Goal: Communication & Community: Answer question/provide support

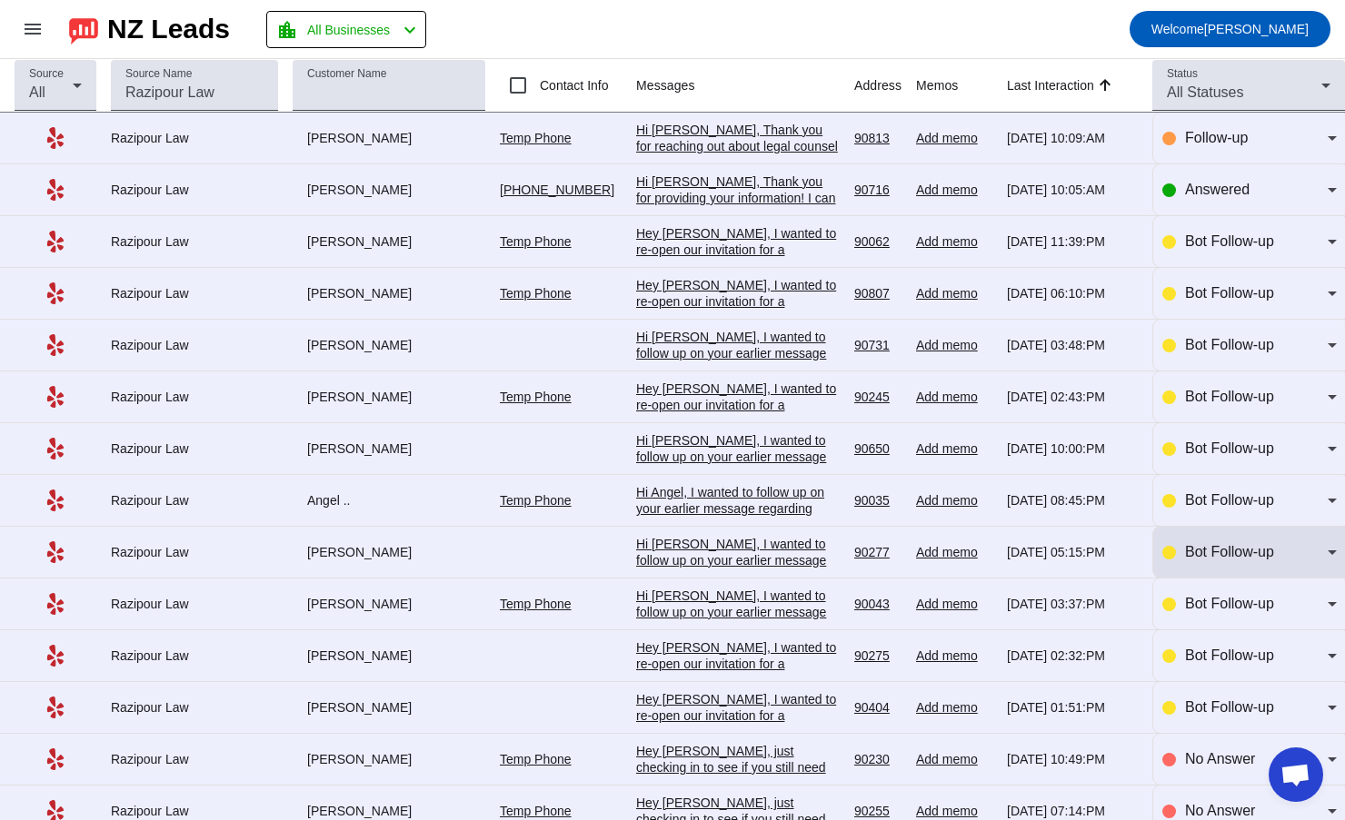
click at [1266, 549] on div "Bot Follow-up" at bounding box center [1256, 552] width 143 height 22
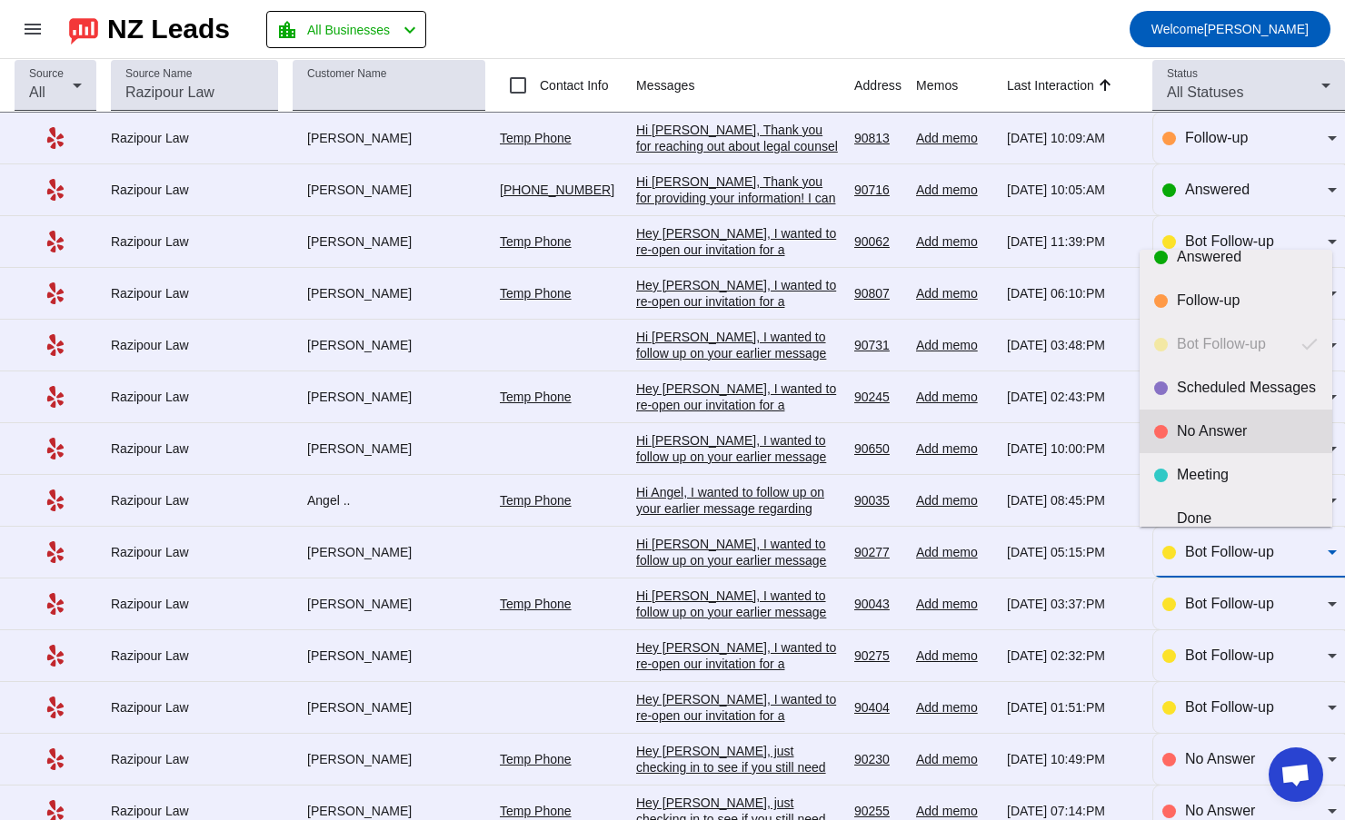
scroll to position [43, 0]
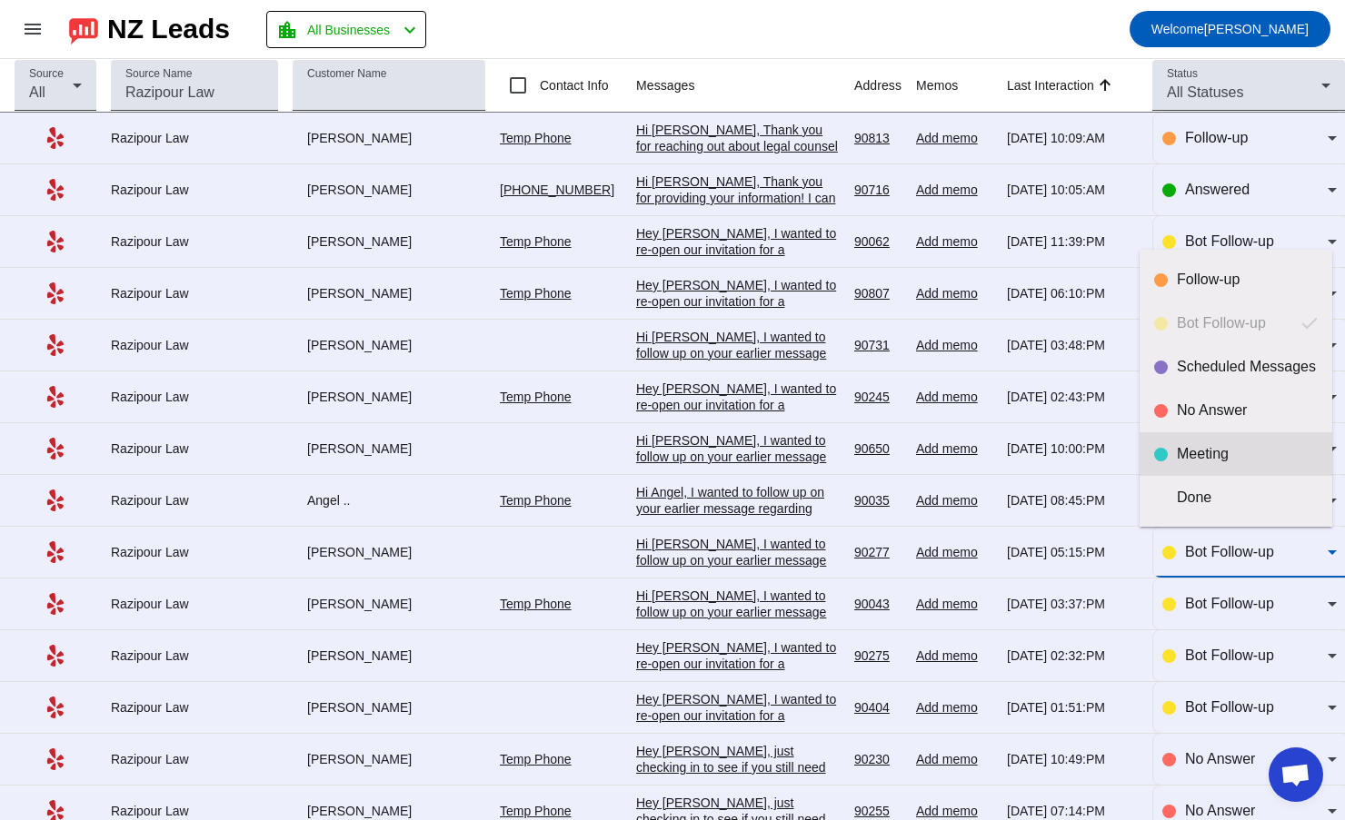
click at [1215, 448] on div "Meeting" at bounding box center [1246, 454] width 141 height 18
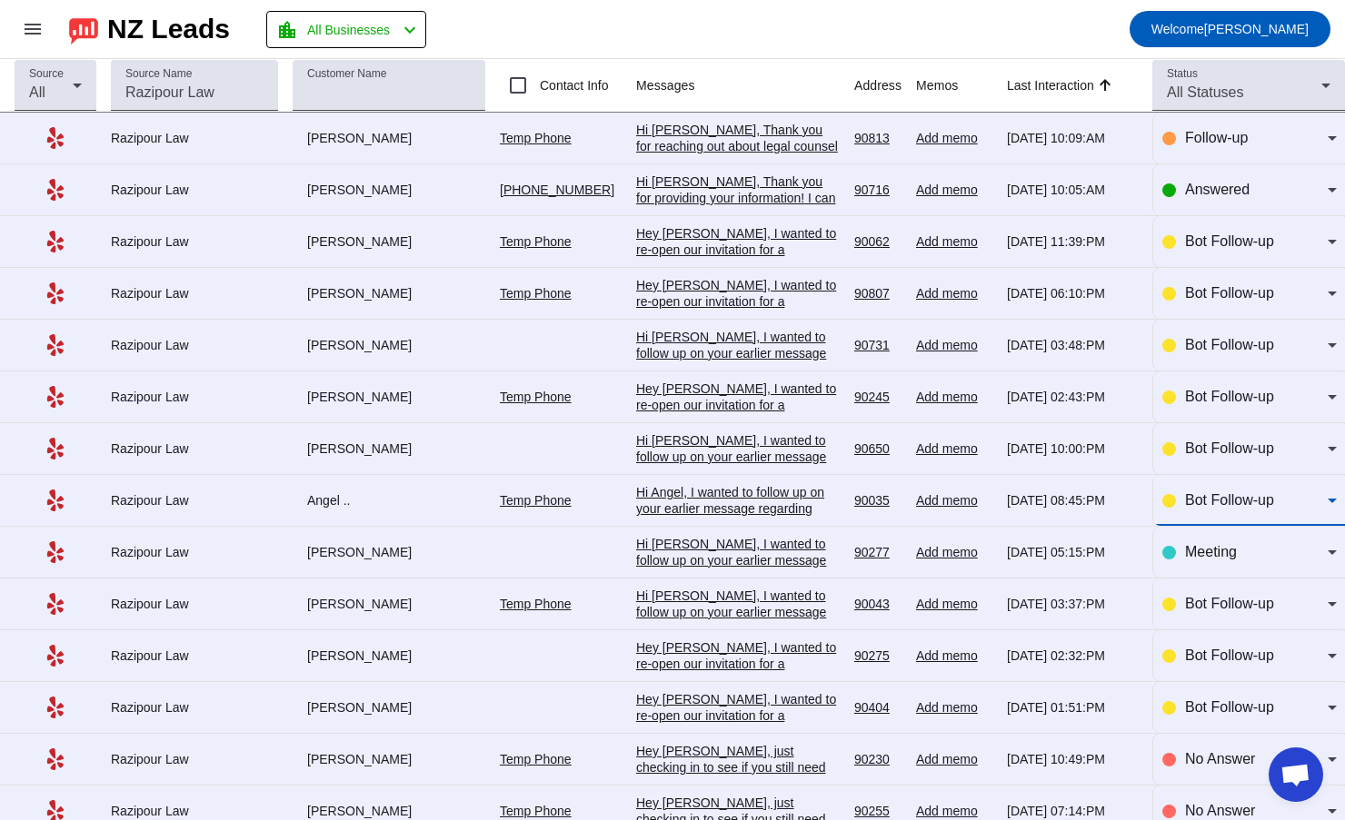
click at [1212, 495] on span "Bot Follow-up" at bounding box center [1229, 499] width 89 height 15
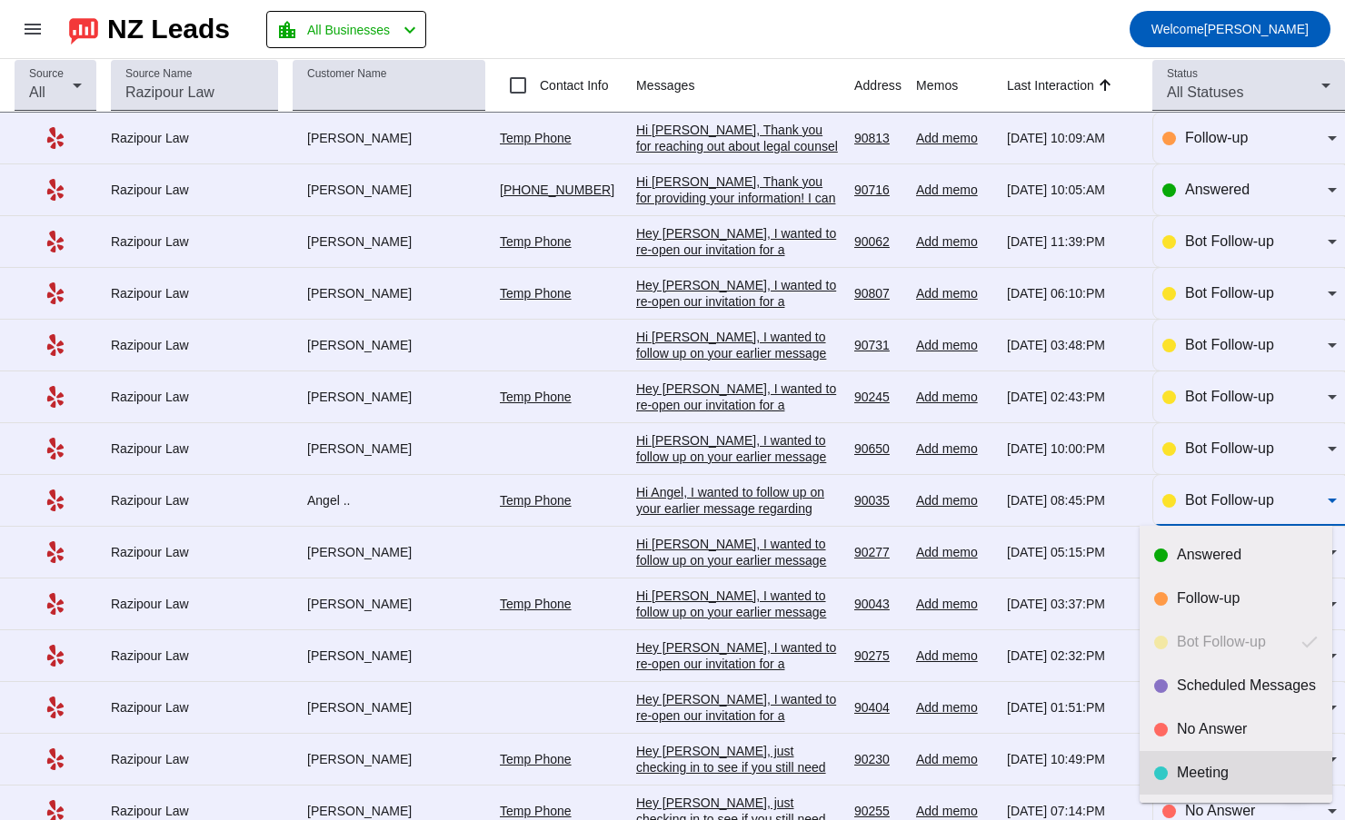
click at [1186, 765] on div "Meeting" at bounding box center [1246, 773] width 141 height 18
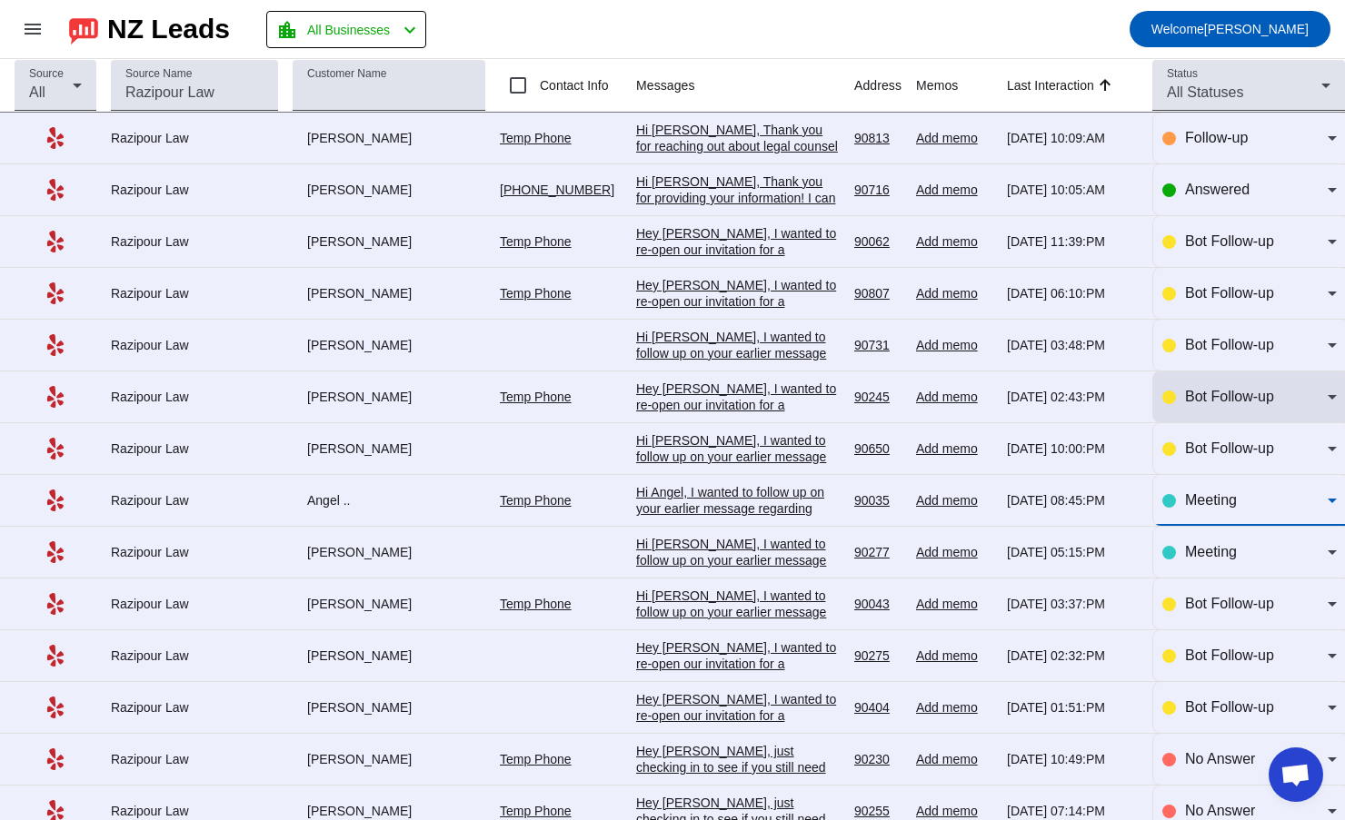
click at [1223, 385] on div "Bot Follow-up" at bounding box center [1249, 397] width 174 height 51
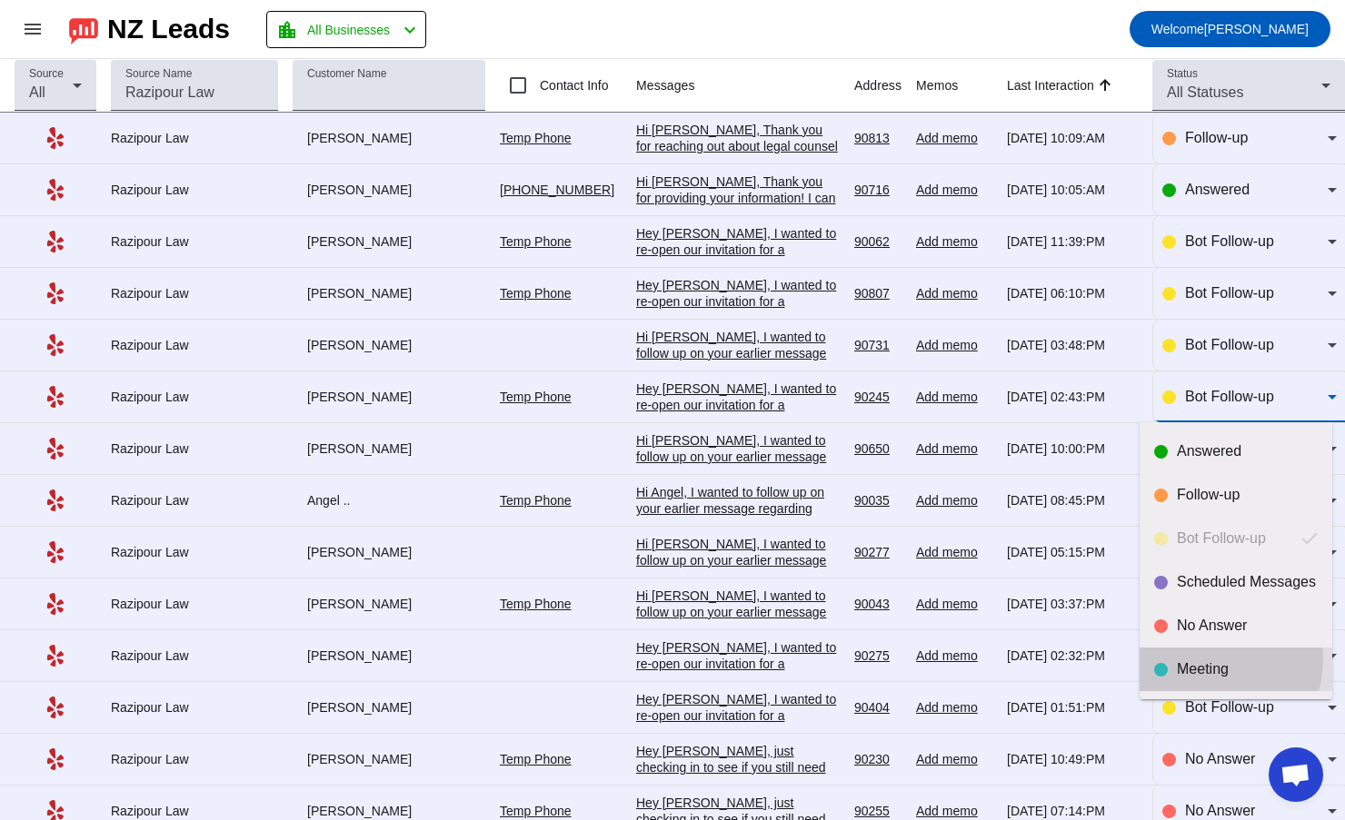
click at [1210, 660] on mat-option "Meeting" at bounding box center [1235, 670] width 193 height 44
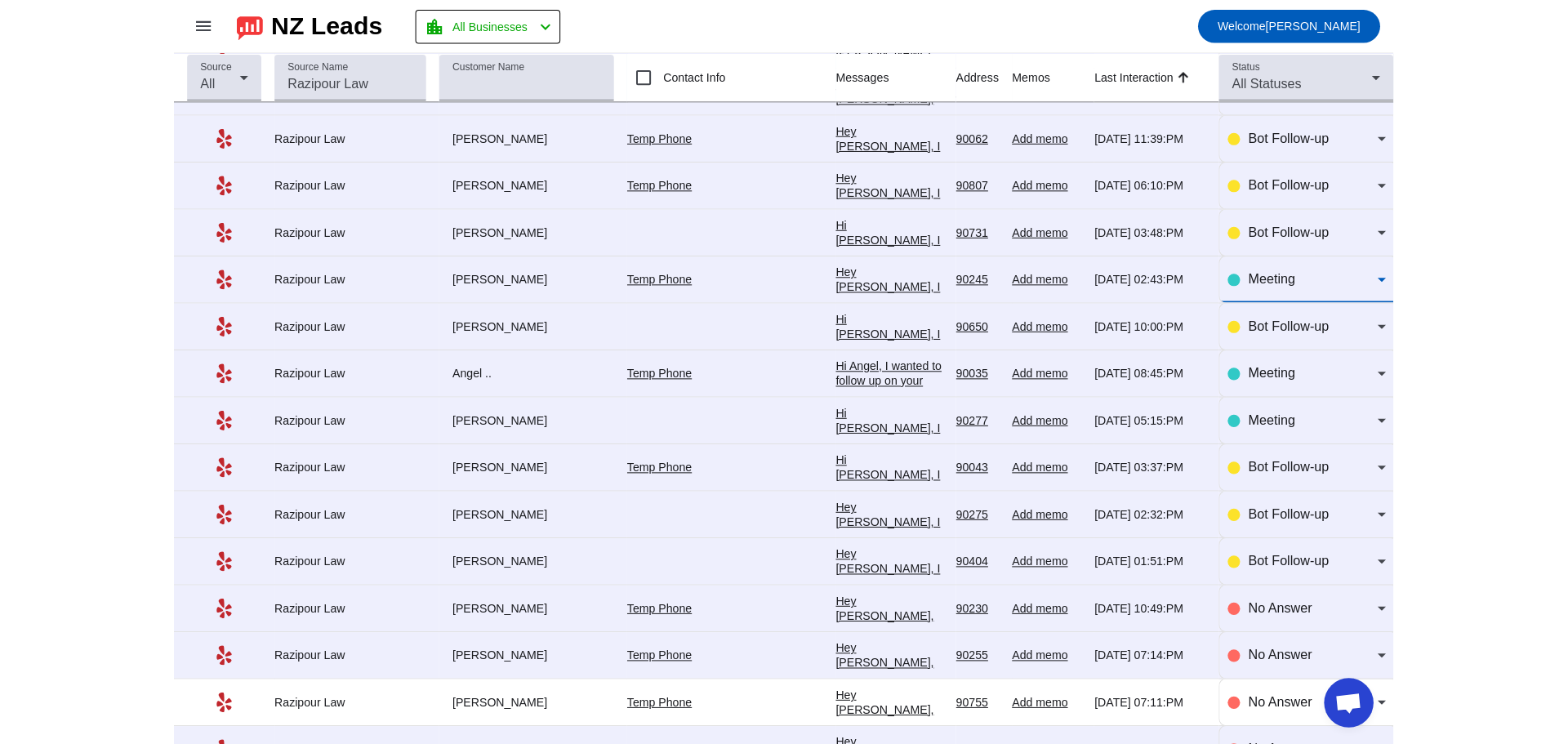
scroll to position [0, 0]
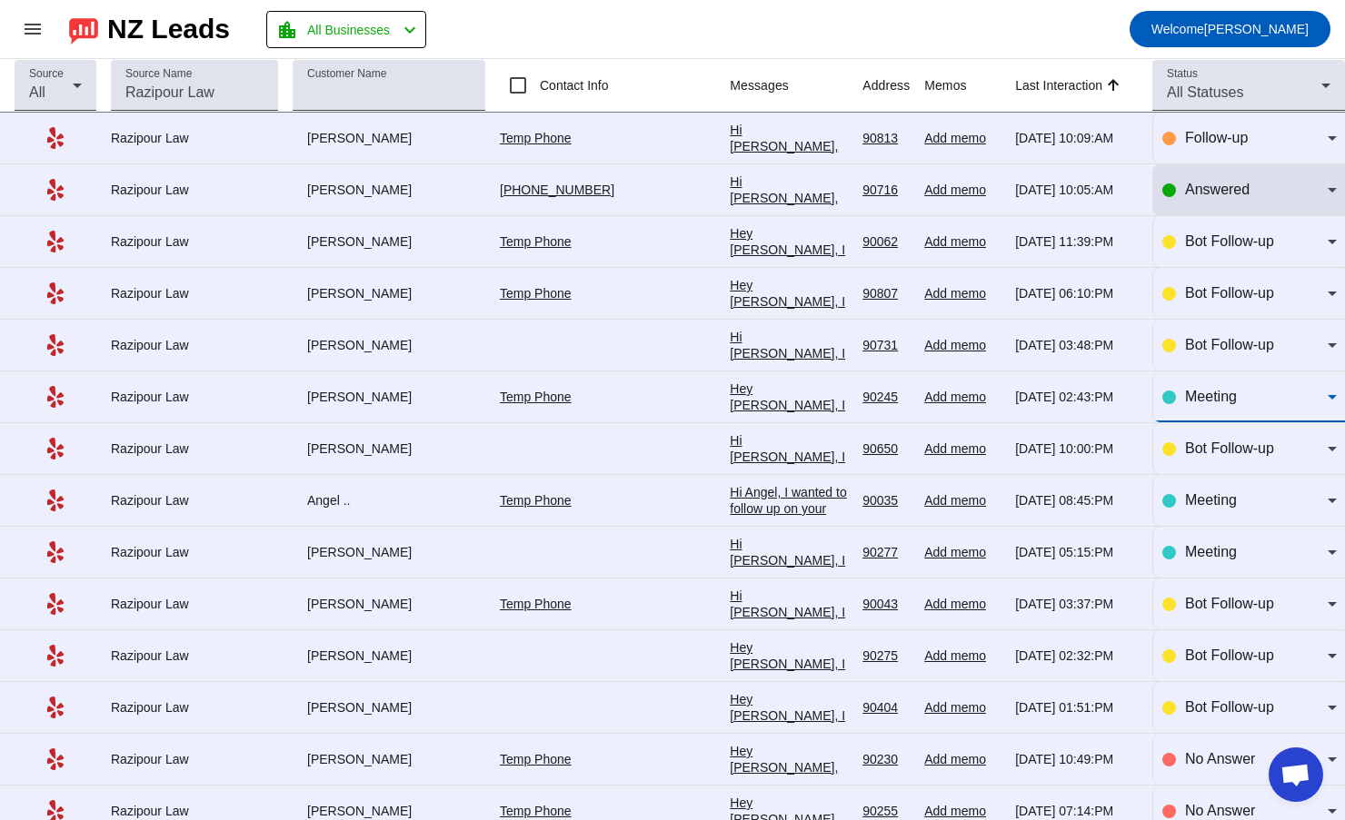
click at [1237, 189] on div "Answered" at bounding box center [1256, 190] width 143 height 22
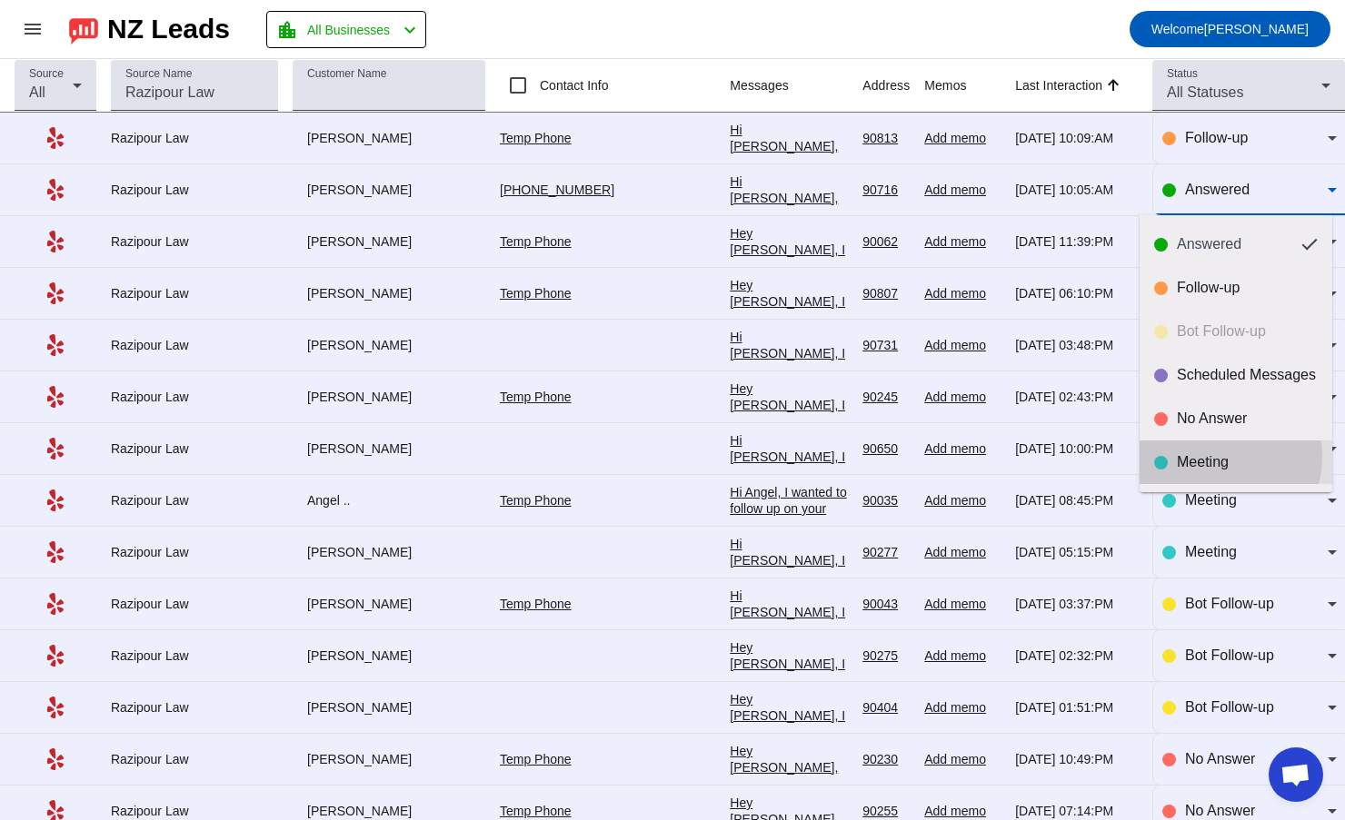
click at [1216, 457] on div "Meeting" at bounding box center [1246, 462] width 141 height 18
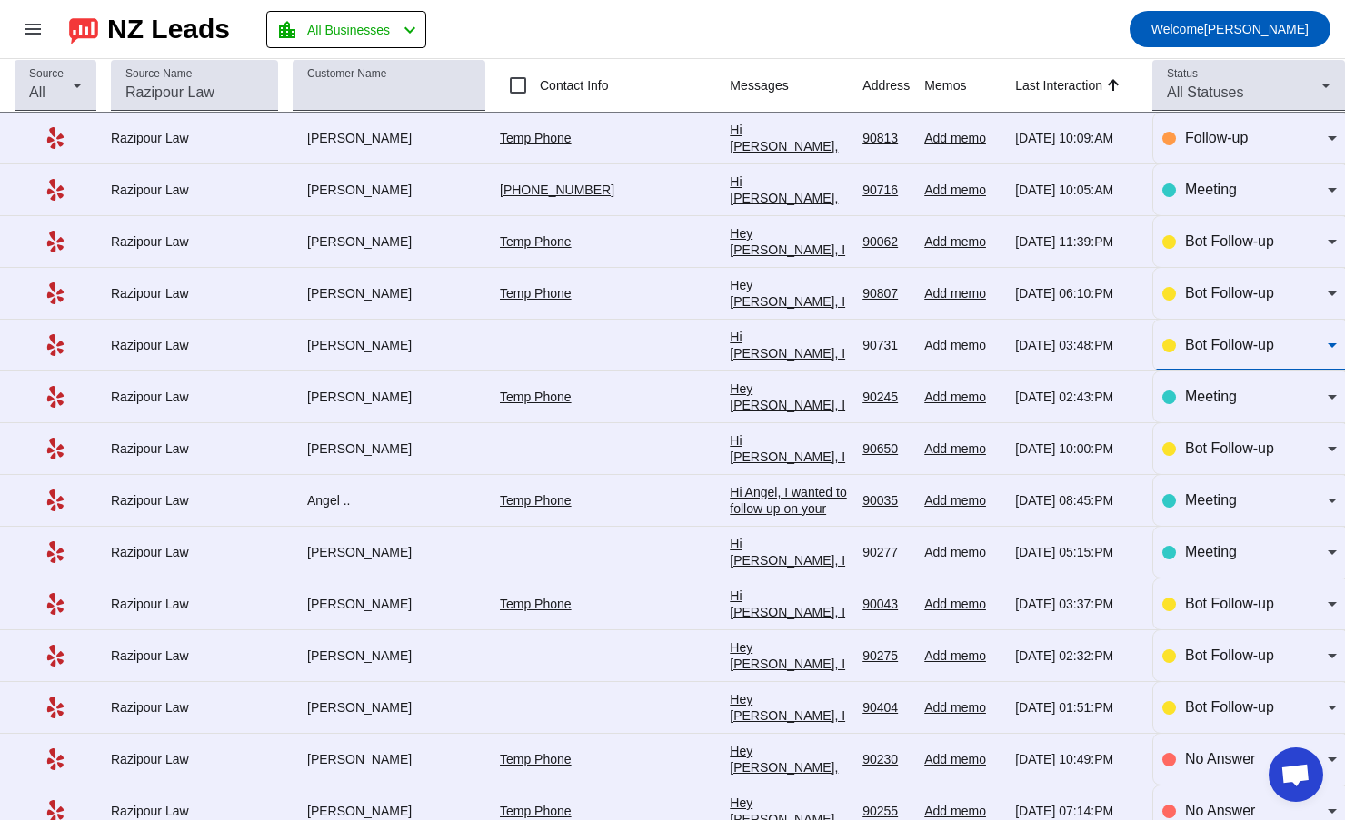
click at [1185, 339] on span "Bot Follow-up" at bounding box center [1229, 344] width 89 height 15
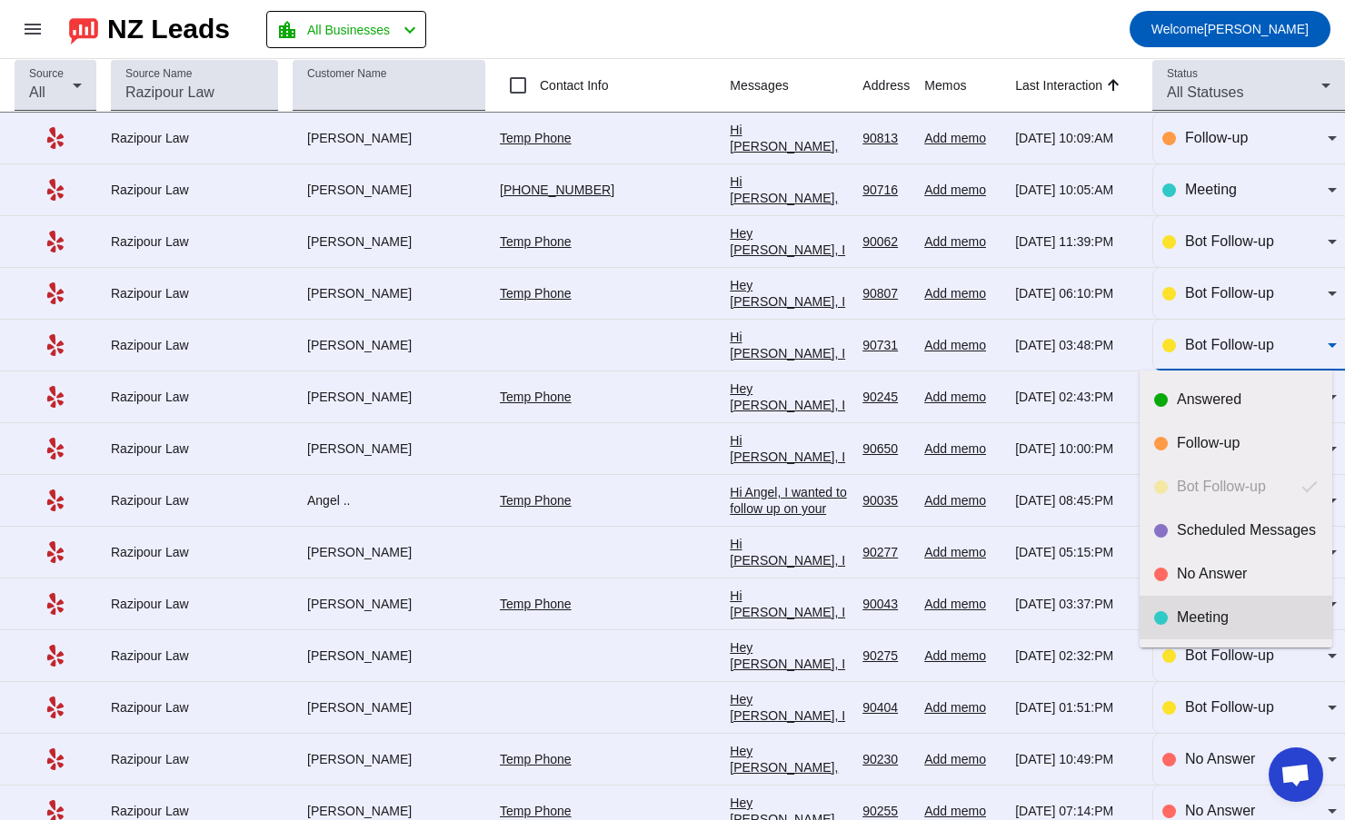
click at [1193, 608] on mat-option "Meeting" at bounding box center [1235, 618] width 193 height 44
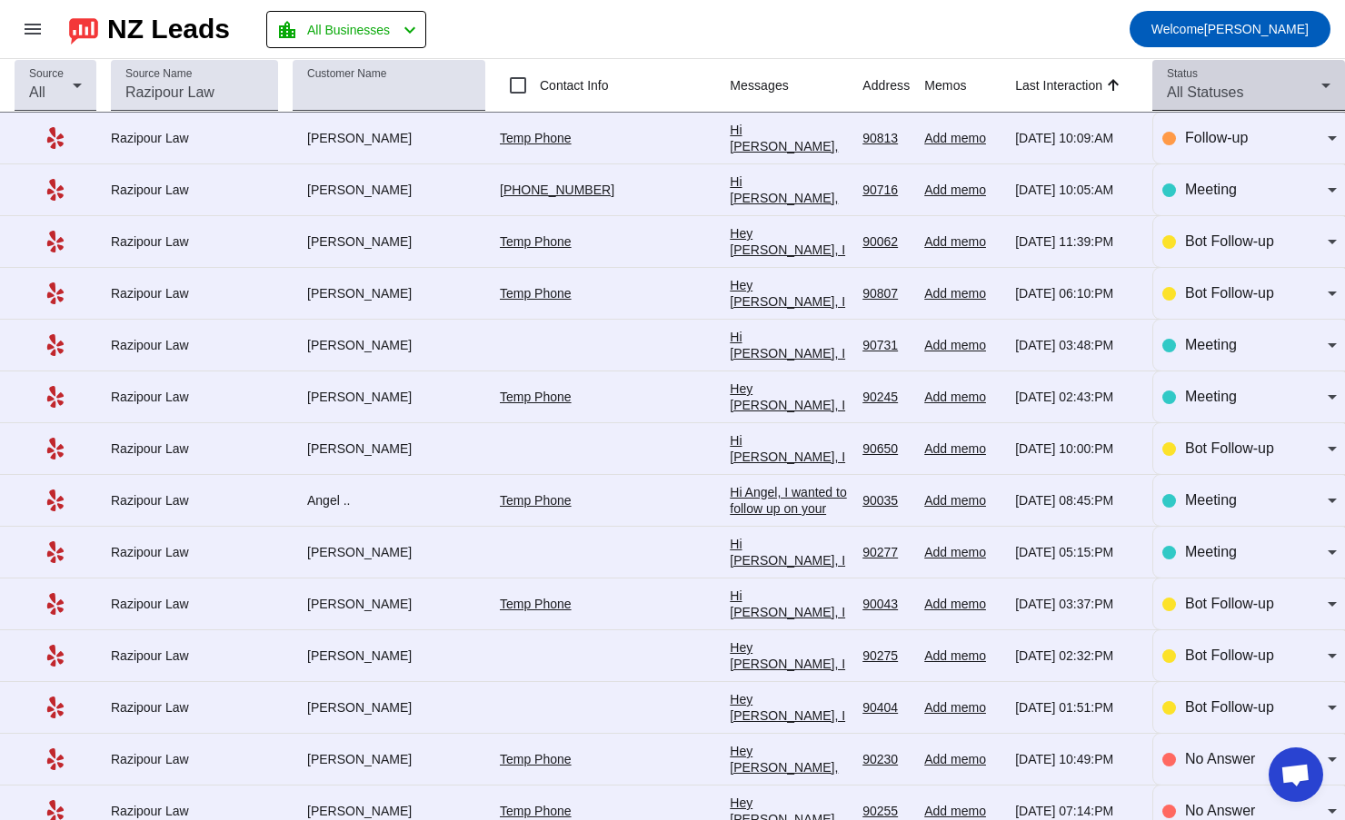
click at [1199, 81] on div "Status All Statuses" at bounding box center [1248, 85] width 164 height 51
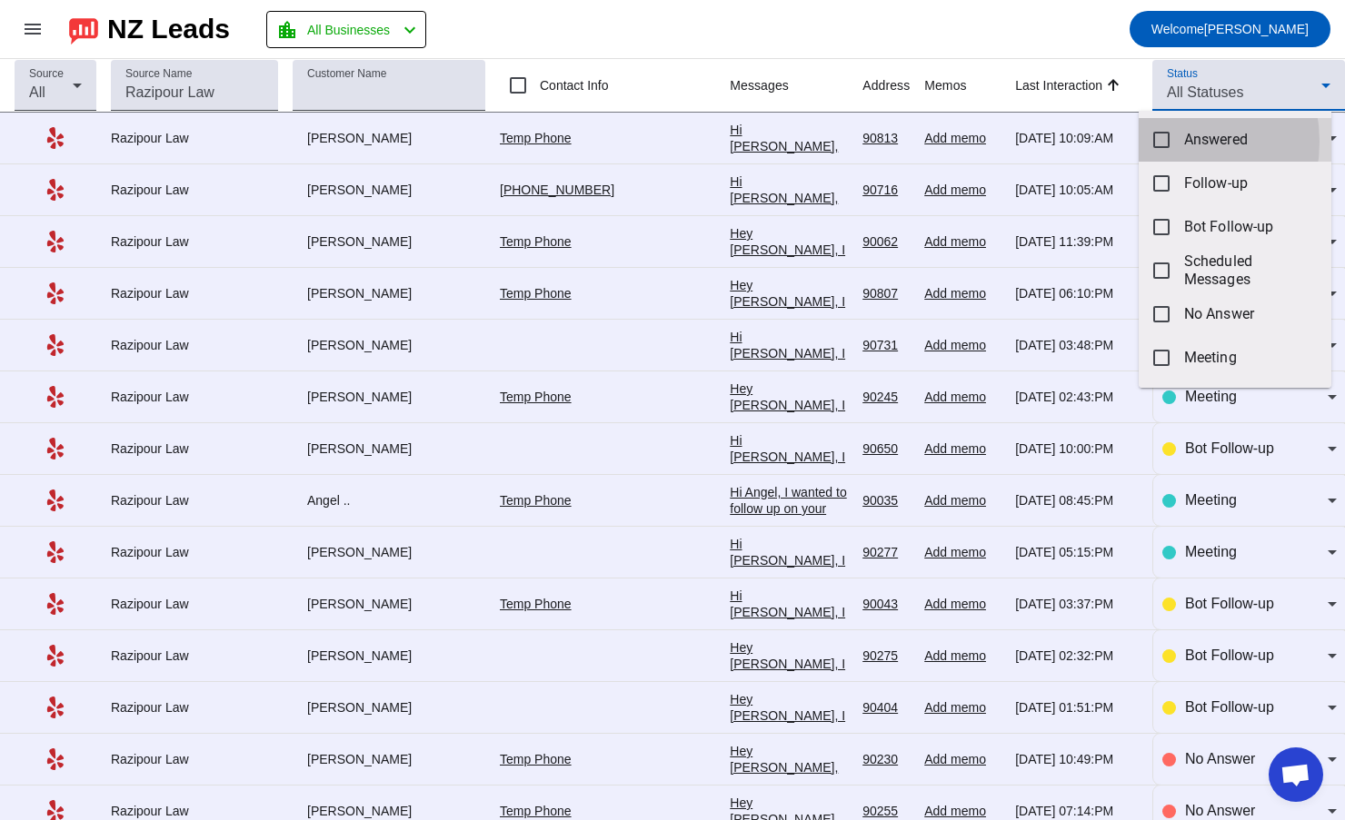
click at [1161, 142] on mat-pseudo-checkbox at bounding box center [1161, 140] width 16 height 16
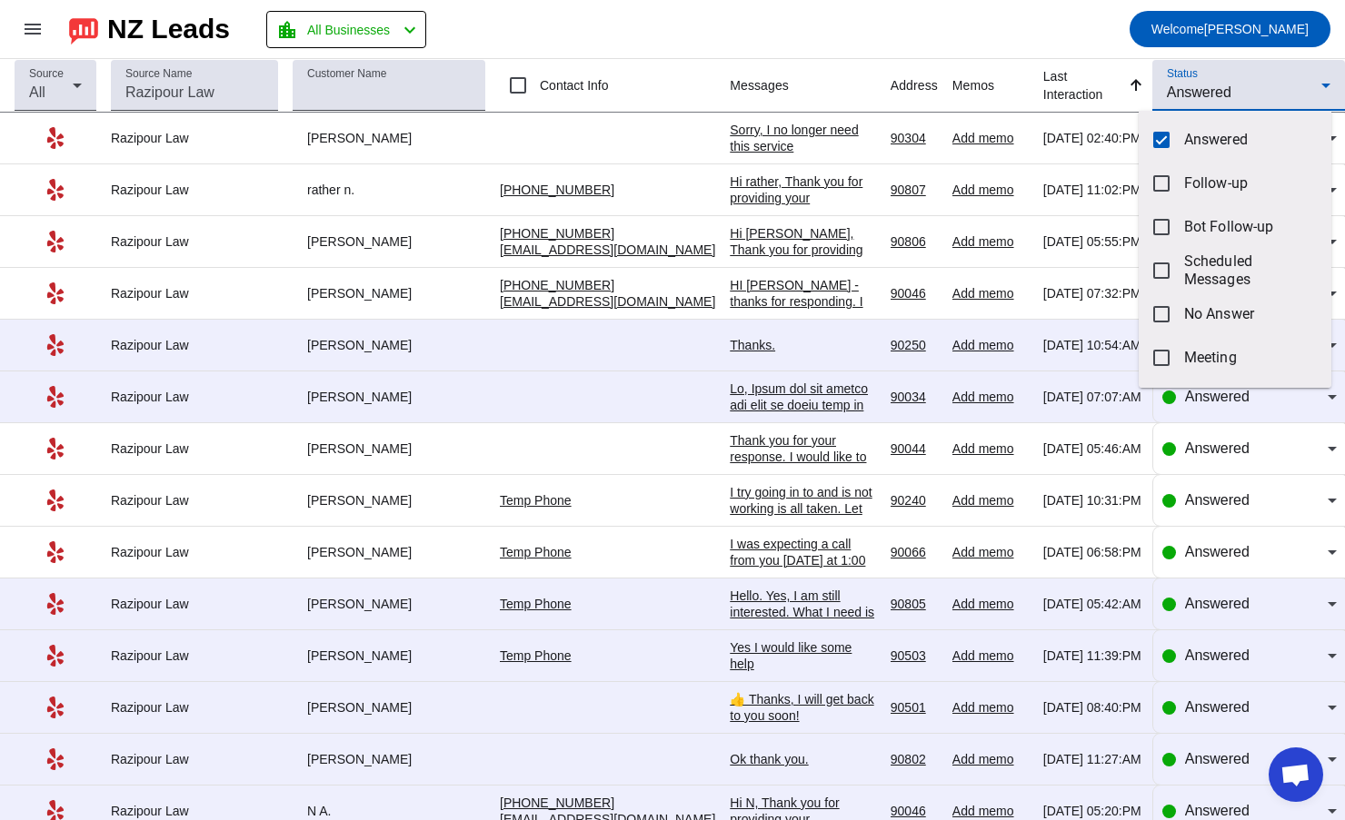
click at [1222, 84] on div at bounding box center [672, 410] width 1345 height 820
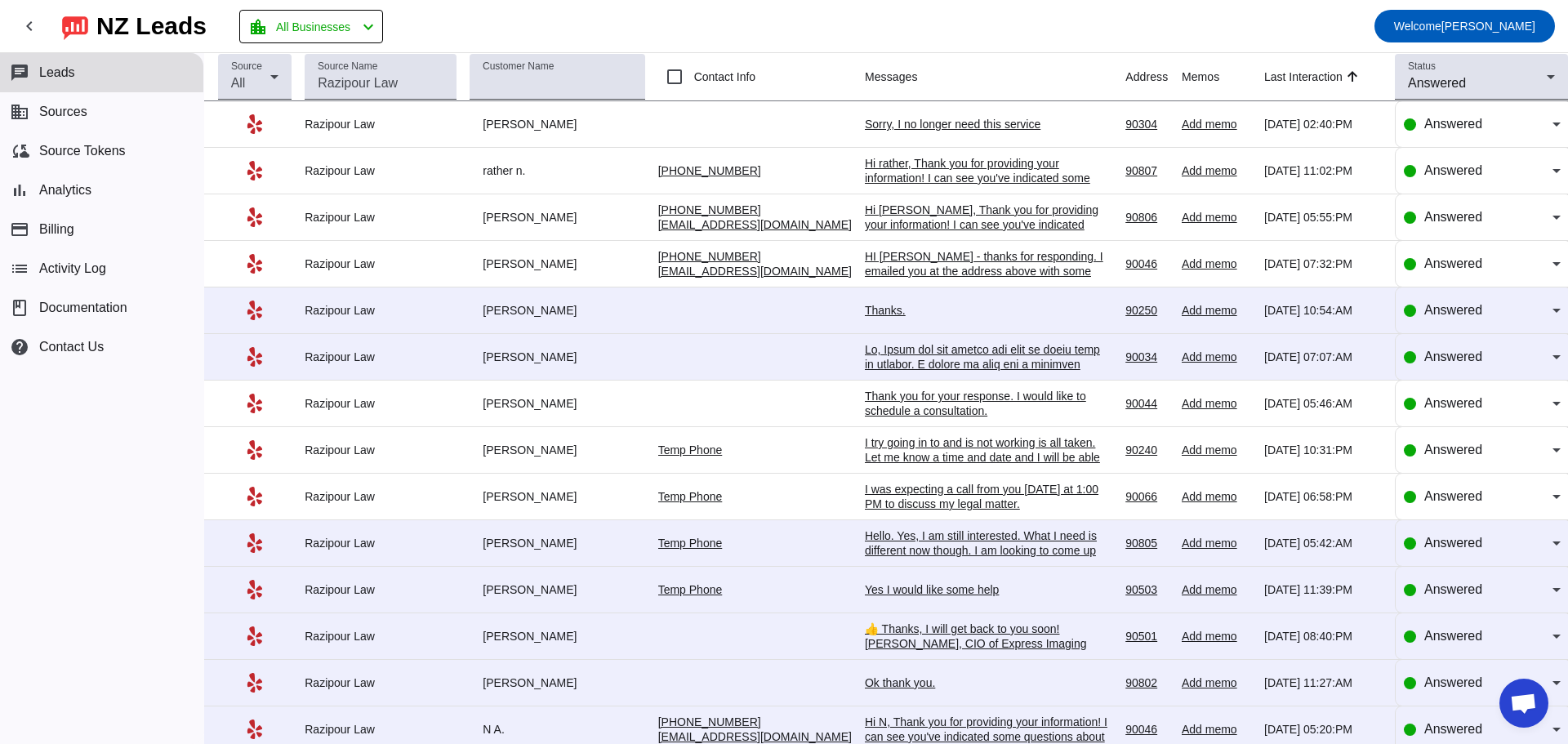
click at [929, 181] on div "Hi rather, Thank you for providing your information! I can see you've indicated…" at bounding box center [987, 288] width 245 height 264
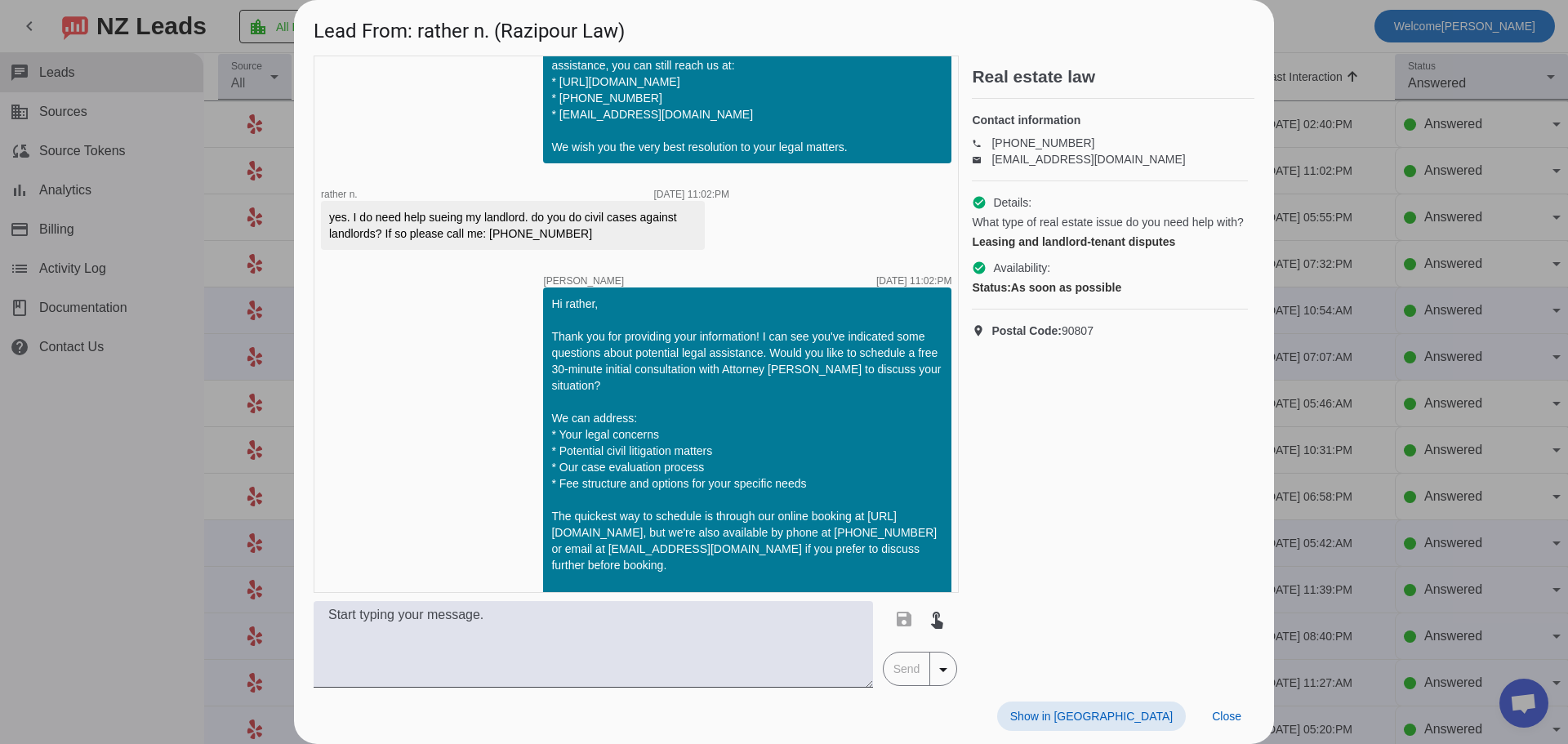
scroll to position [1507, 0]
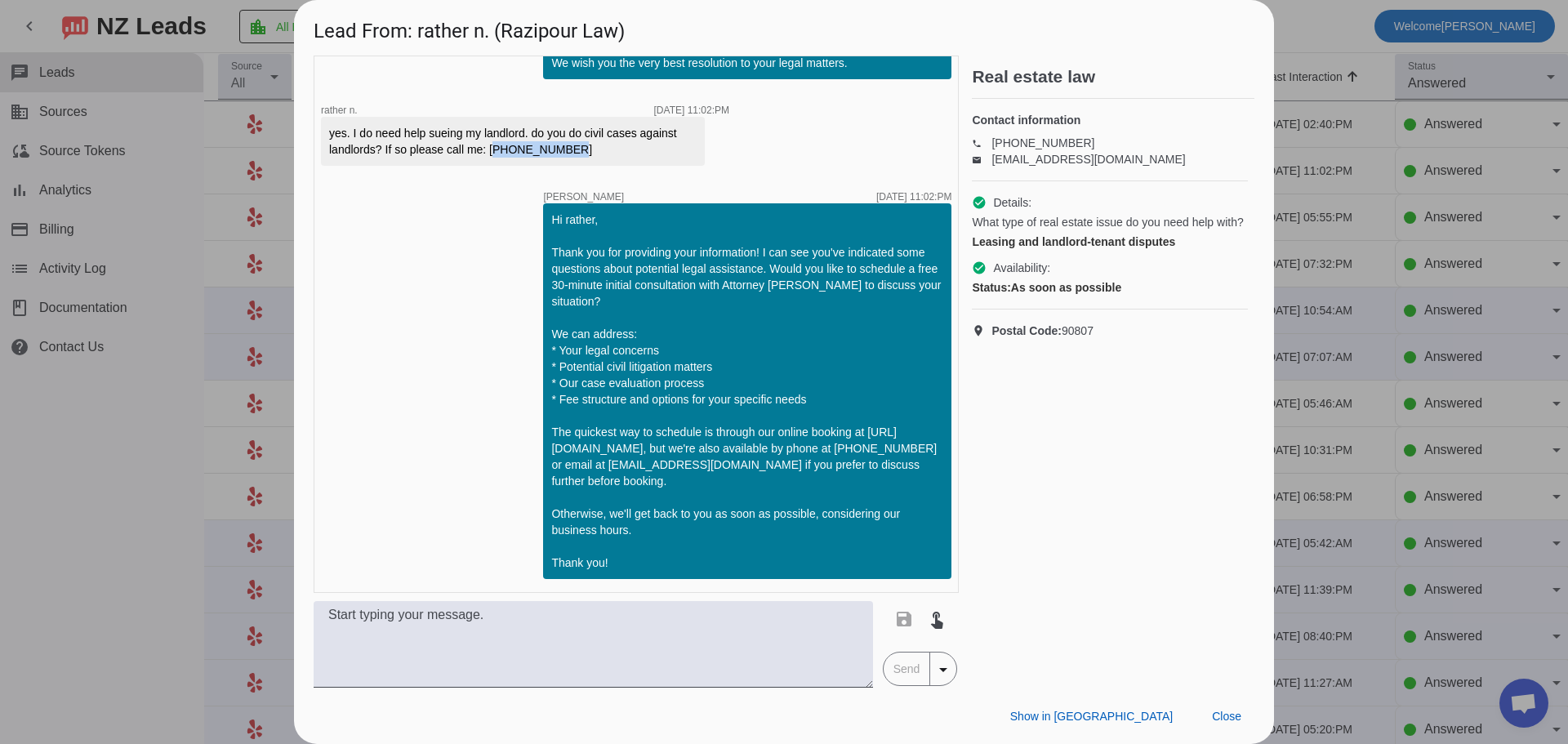
drag, startPoint x: 488, startPoint y: 150, endPoint x: 558, endPoint y: 150, distance: 70.0
click at [558, 150] on div "yes. I do need help sueing my landlord. do you do civil cases against landlords…" at bounding box center [512, 141] width 368 height 32
copy div "818-564-3256"
click at [1208, 715] on span "Close" at bounding box center [1226, 715] width 30 height 13
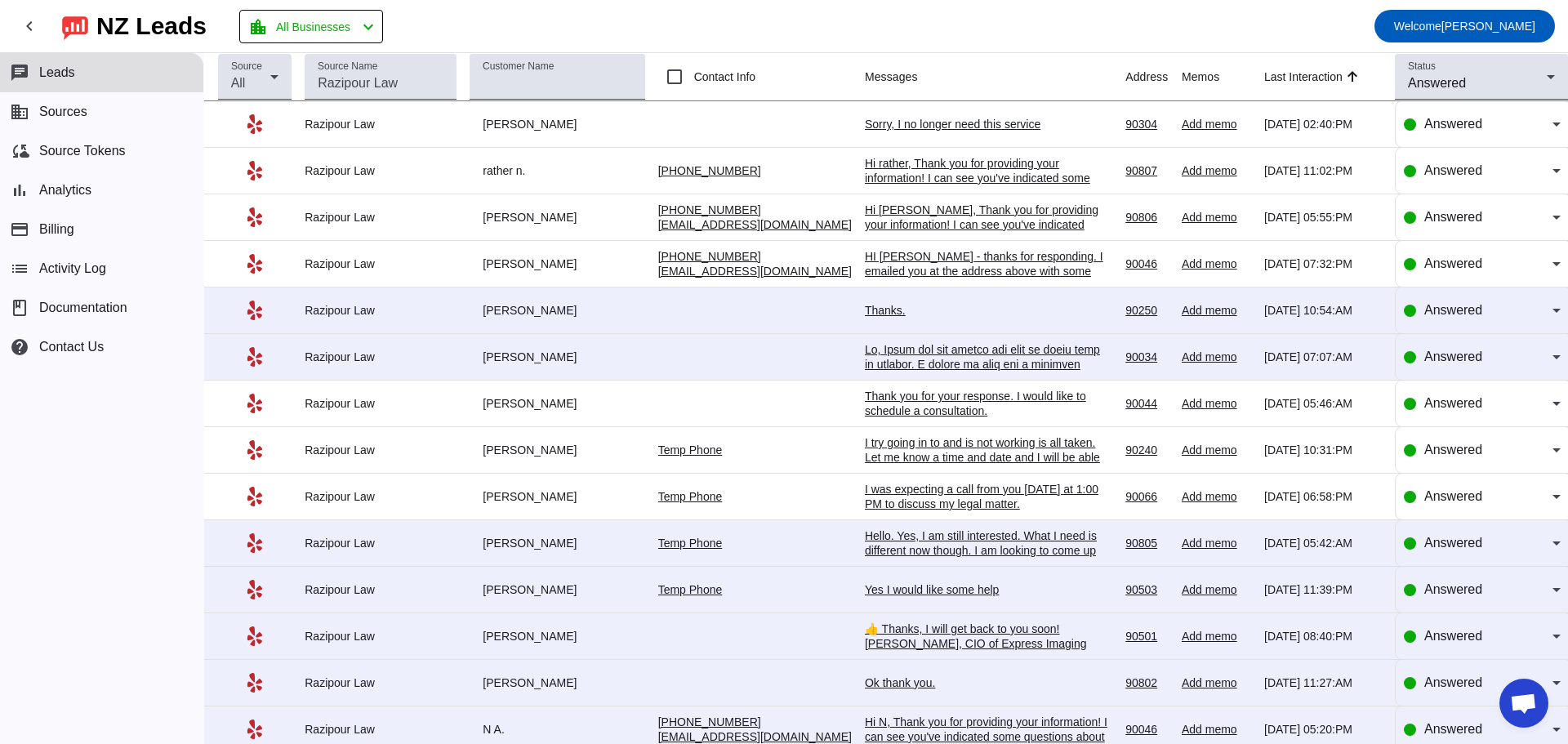
click at [879, 217] on div "Hi [PERSON_NAME], Thank you for providing your information! I can see you've in…" at bounding box center [987, 334] width 245 height 264
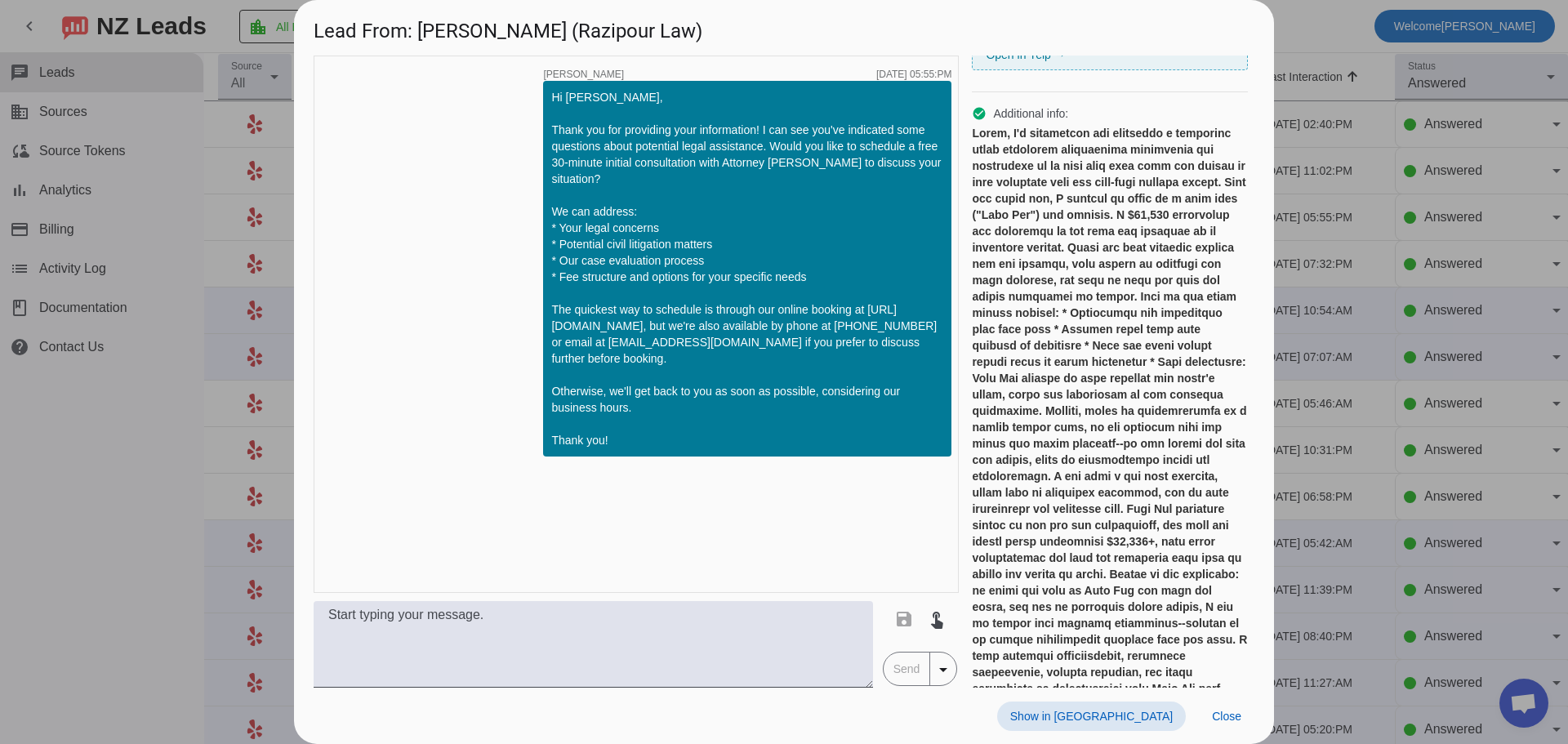
scroll to position [164, 0]
click at [1208, 716] on span "Close" at bounding box center [1226, 715] width 30 height 13
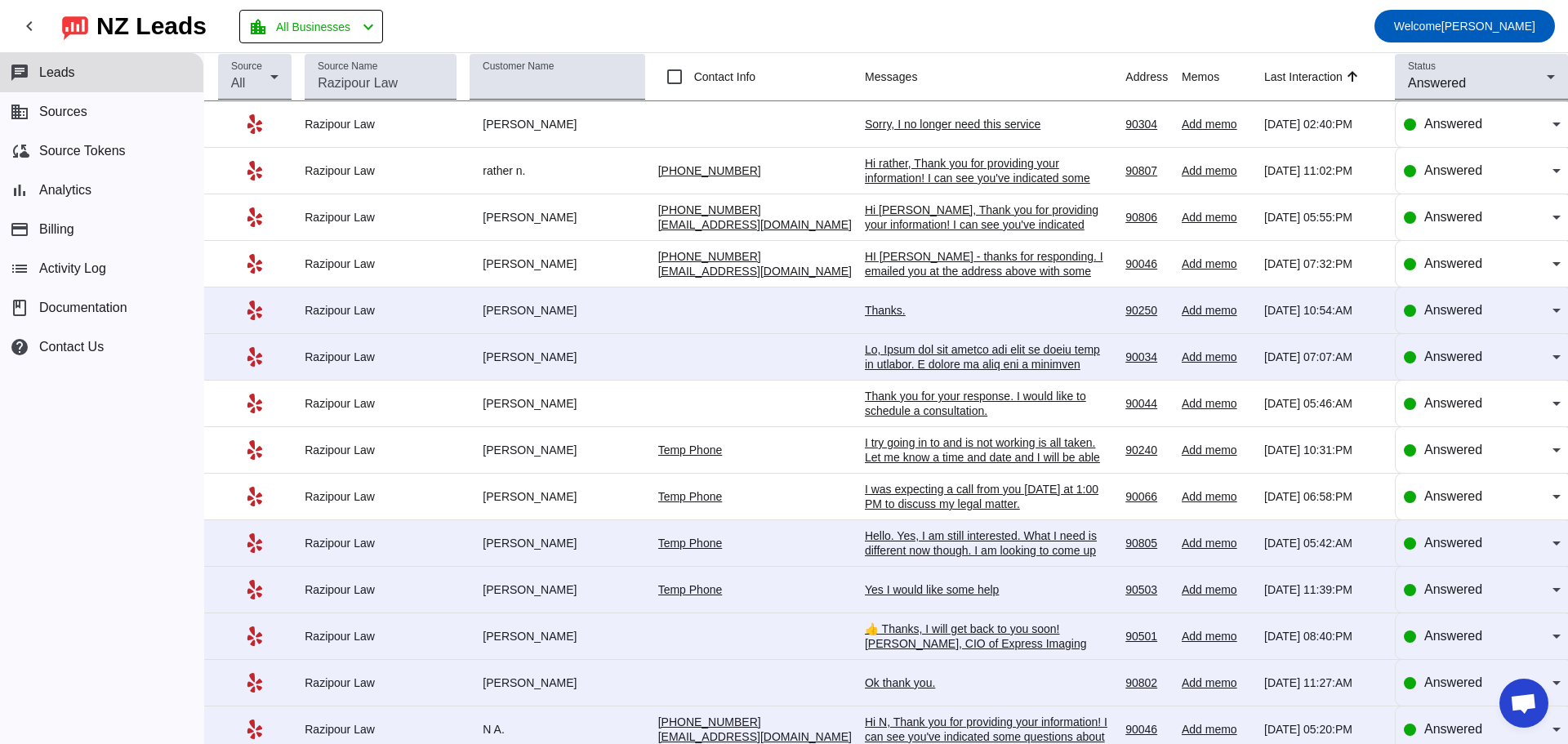
click at [914, 261] on div "HI [PERSON_NAME] - thanks for responding. I emailed you at the address above wi…" at bounding box center [987, 293] width 245 height 88
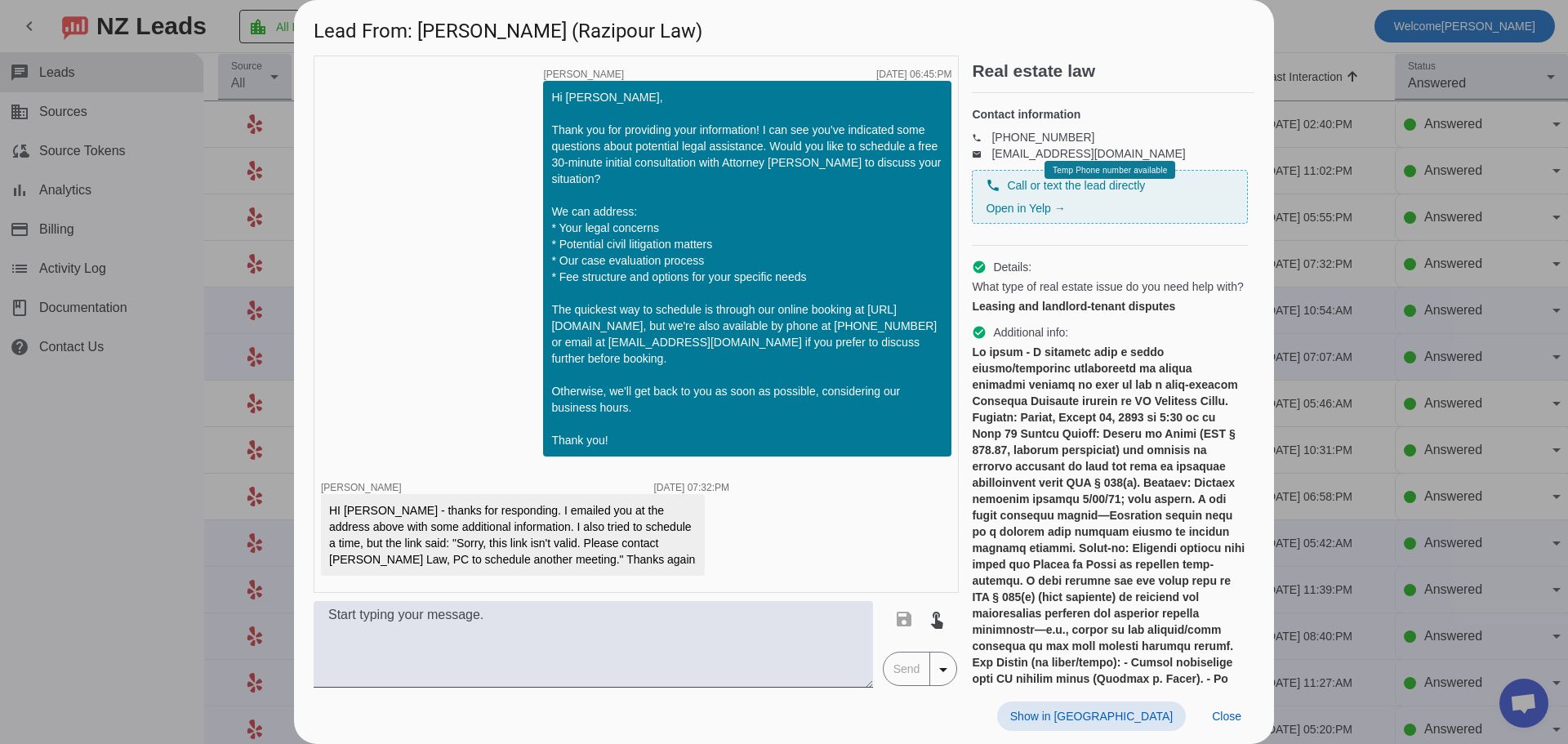
scroll to position [0, 0]
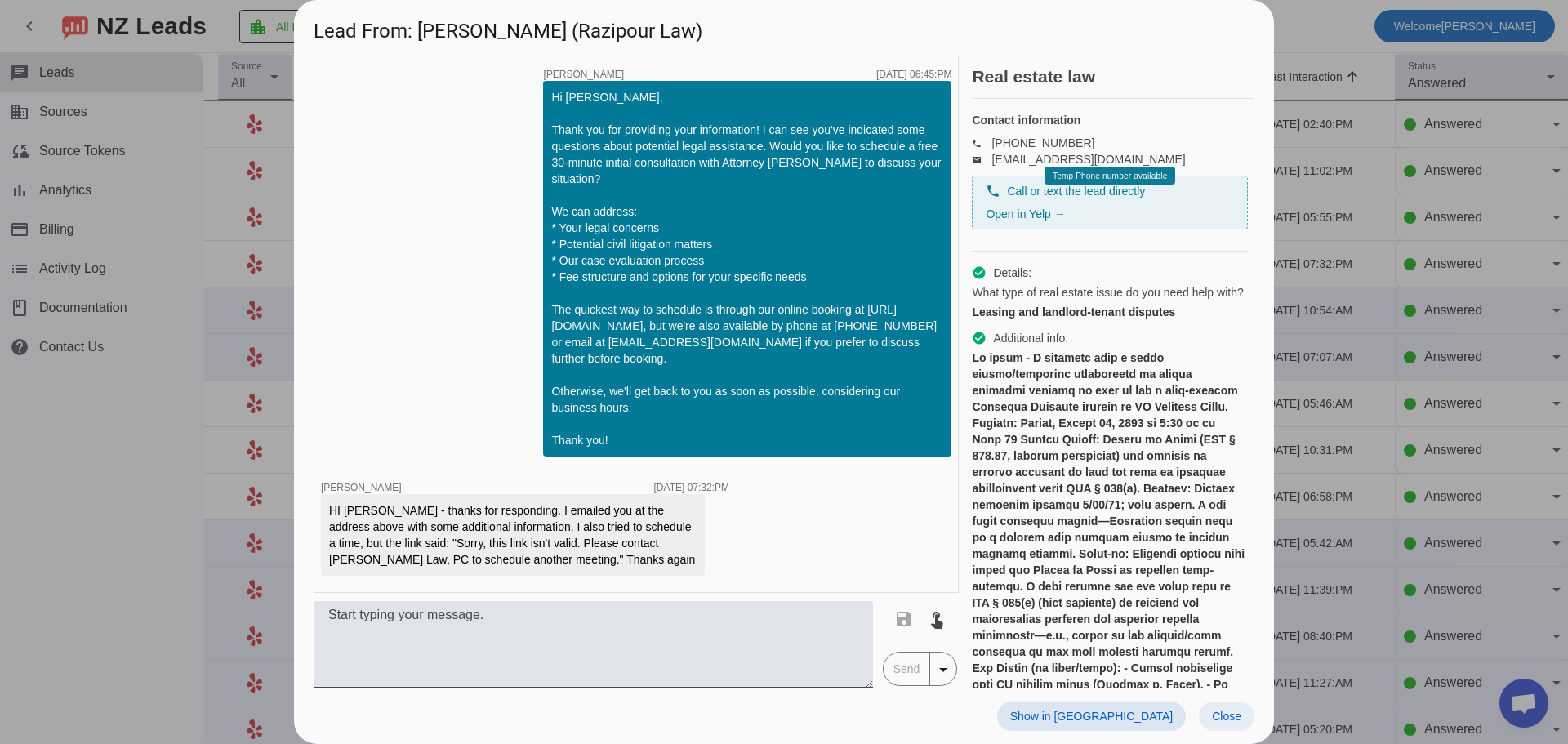
click at [1208, 724] on span at bounding box center [1227, 715] width 56 height 30
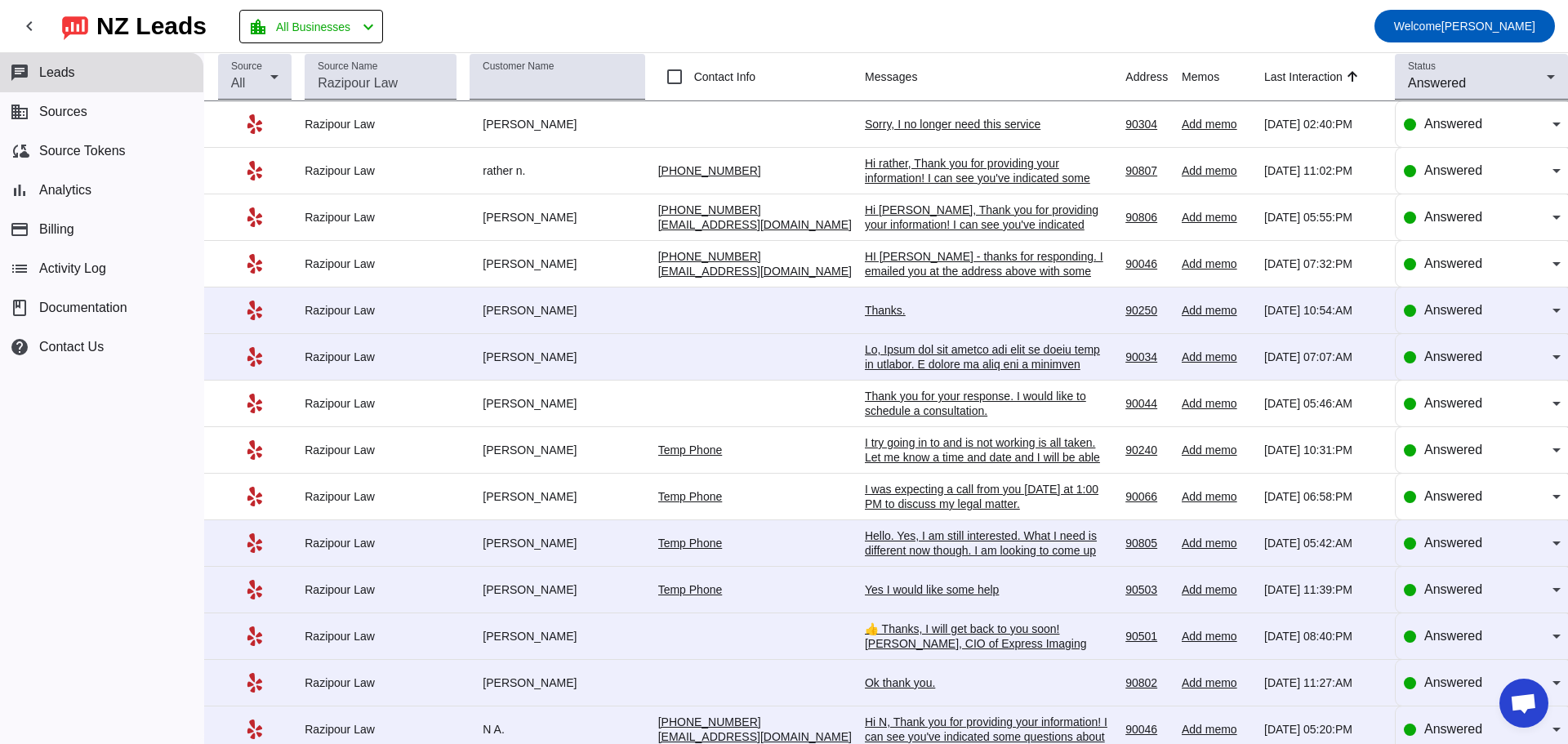
click at [865, 311] on div "Thanks." at bounding box center [987, 310] width 245 height 14
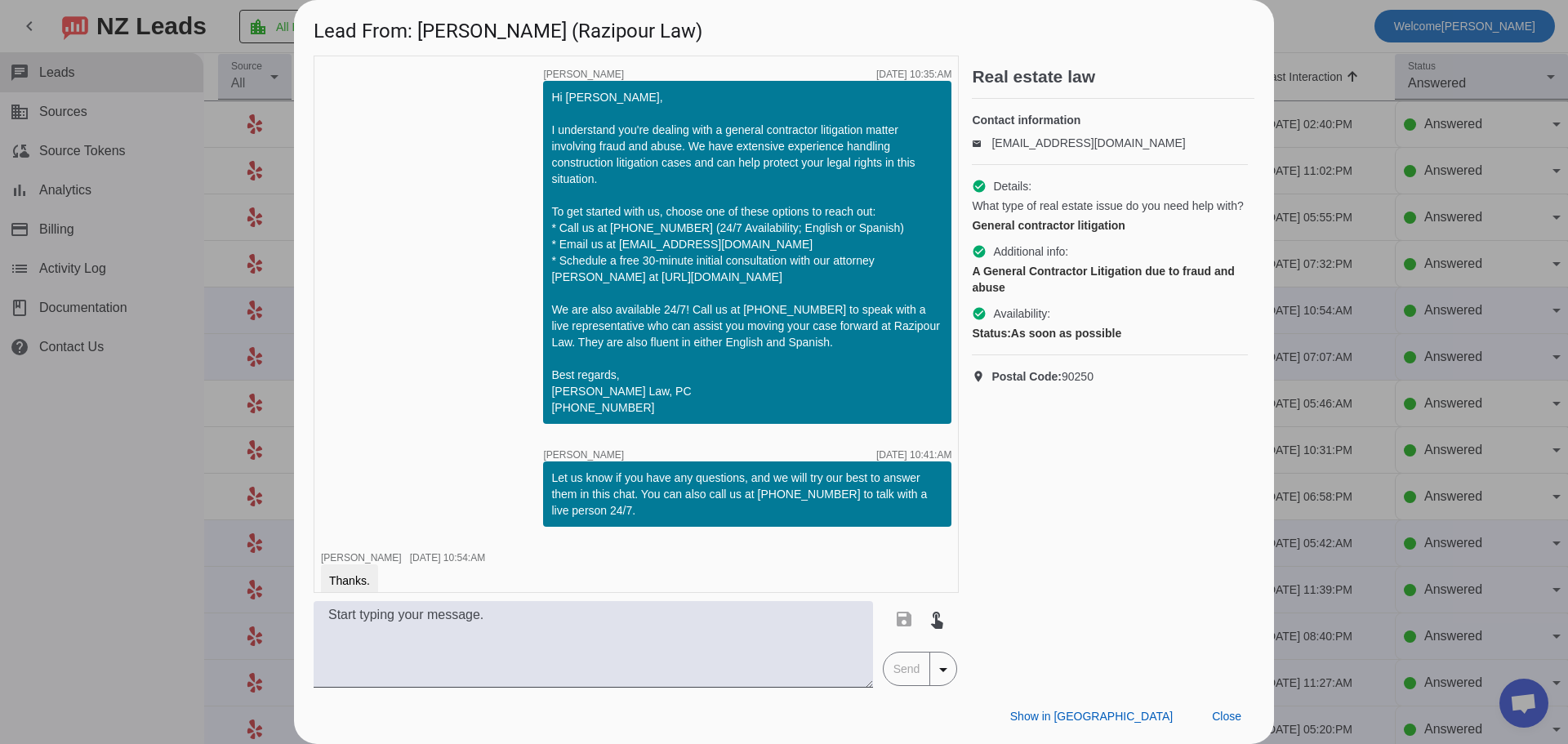
scroll to position [50, 0]
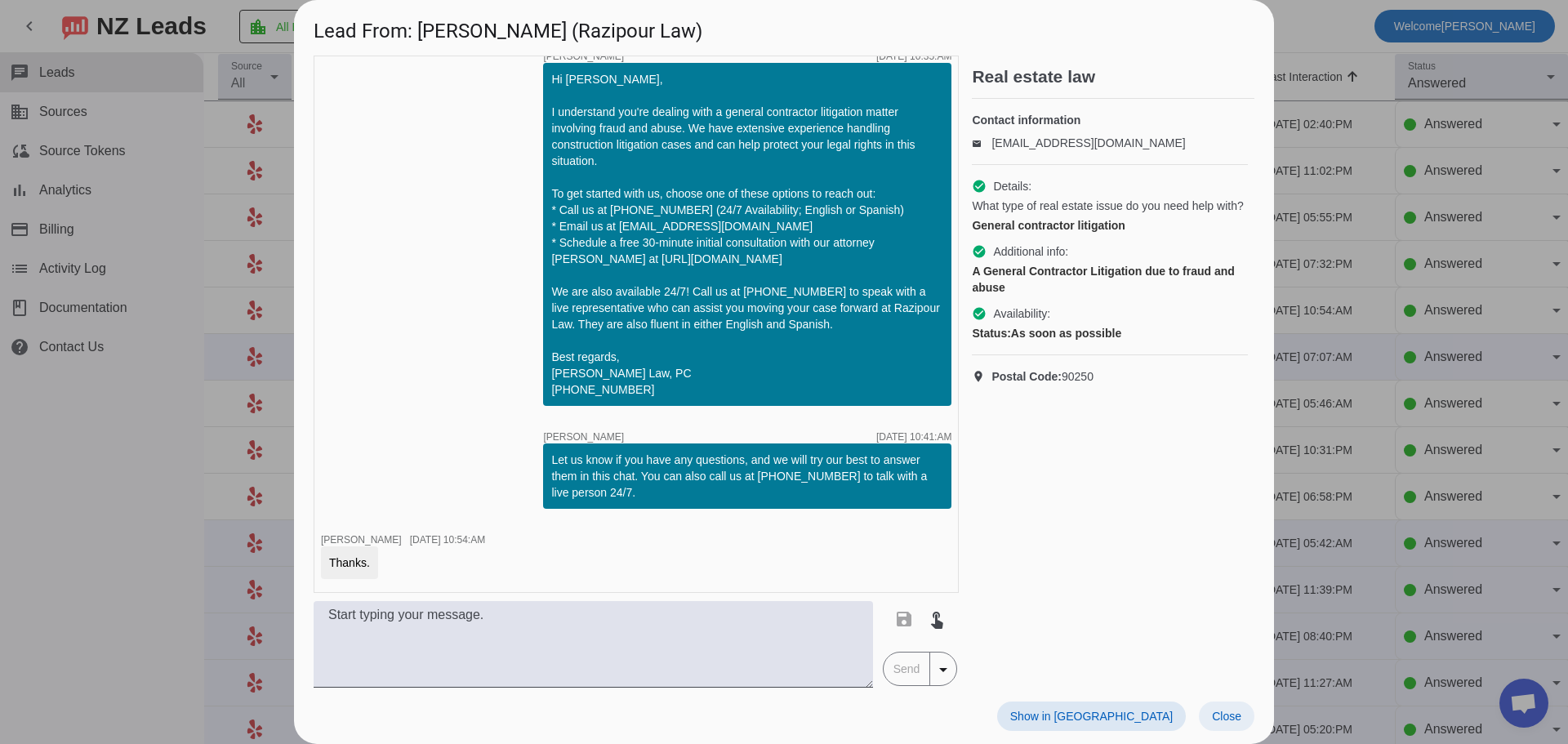
click at [1208, 709] on span "Close" at bounding box center [1226, 715] width 30 height 13
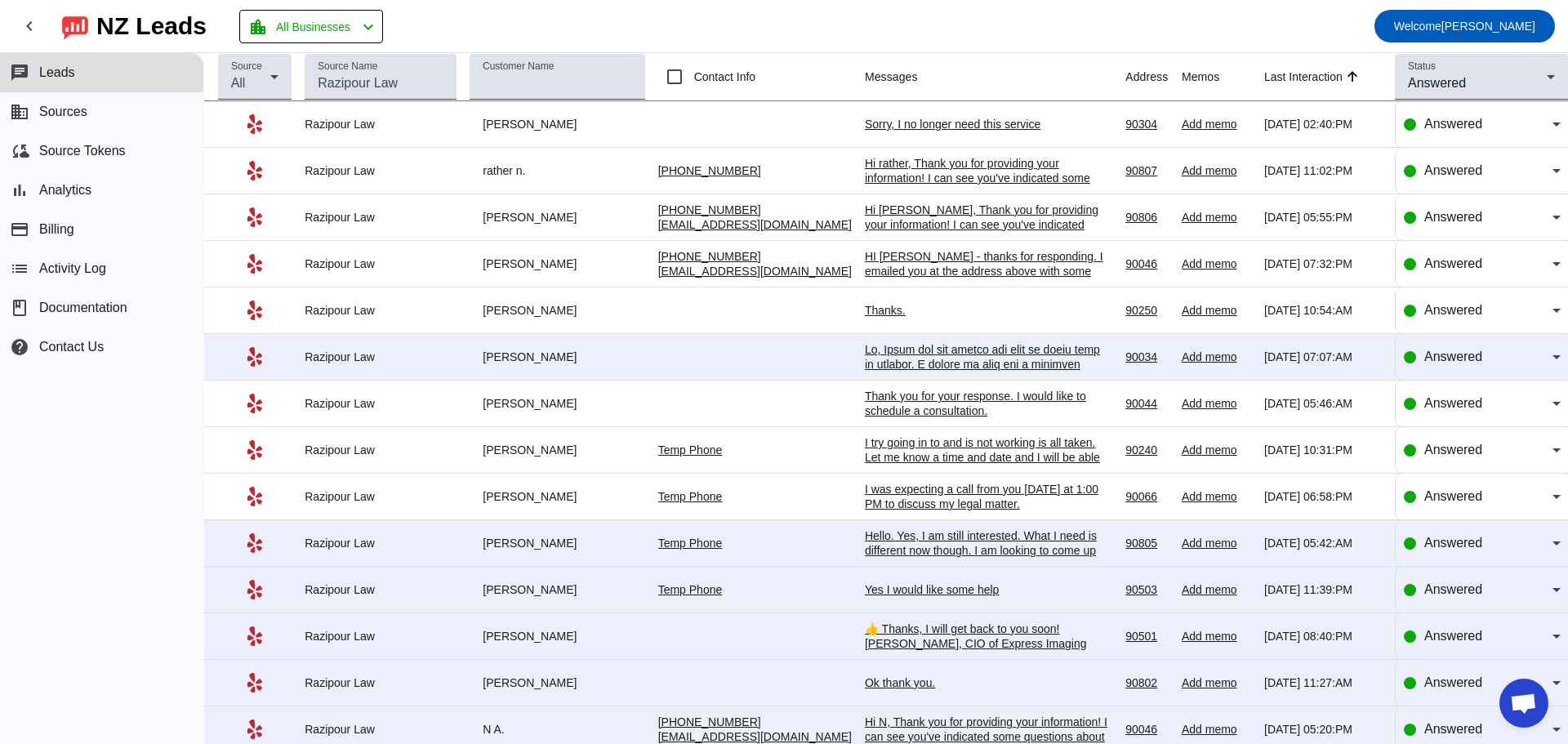
click at [913, 359] on div at bounding box center [987, 731] width 245 height 779
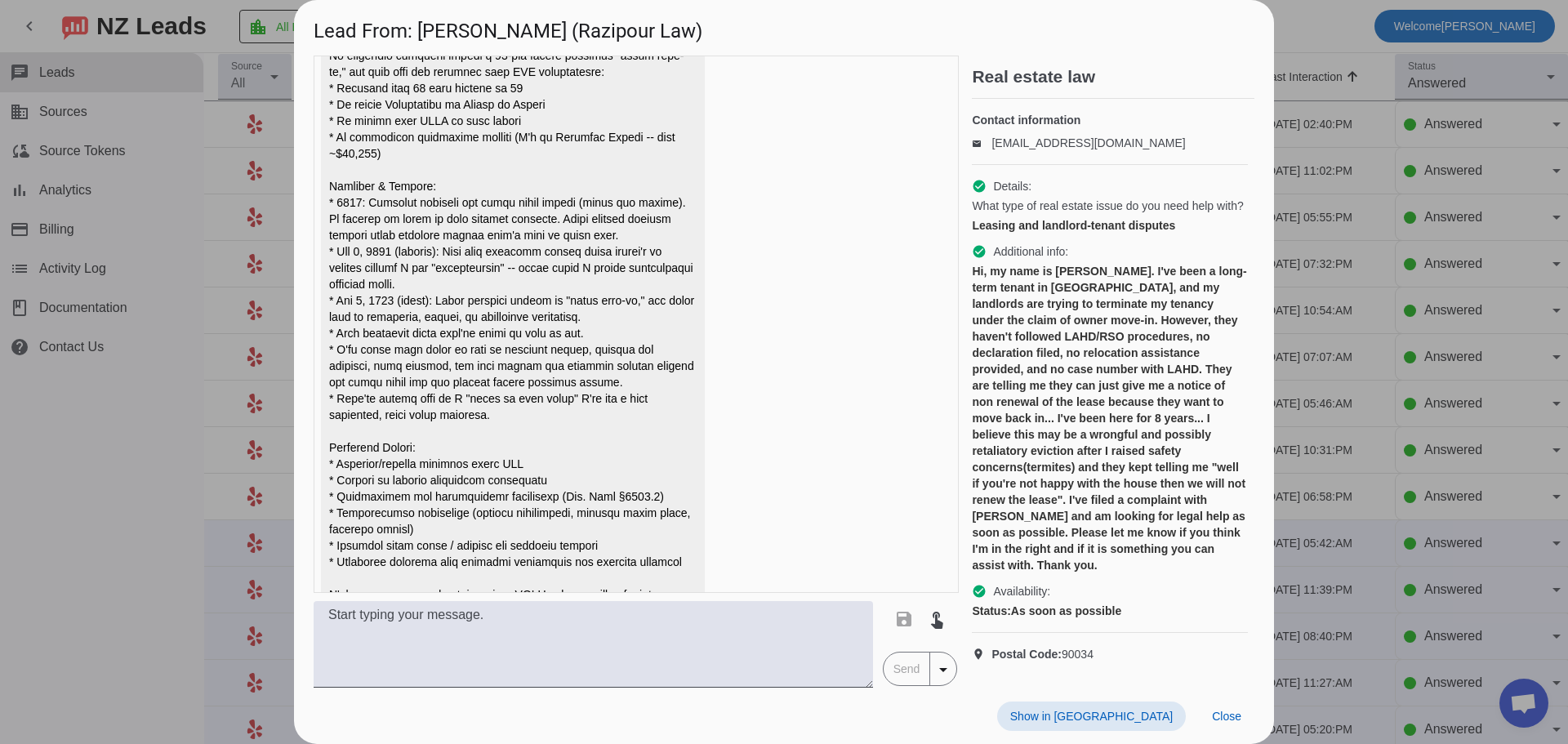
scroll to position [872, 0]
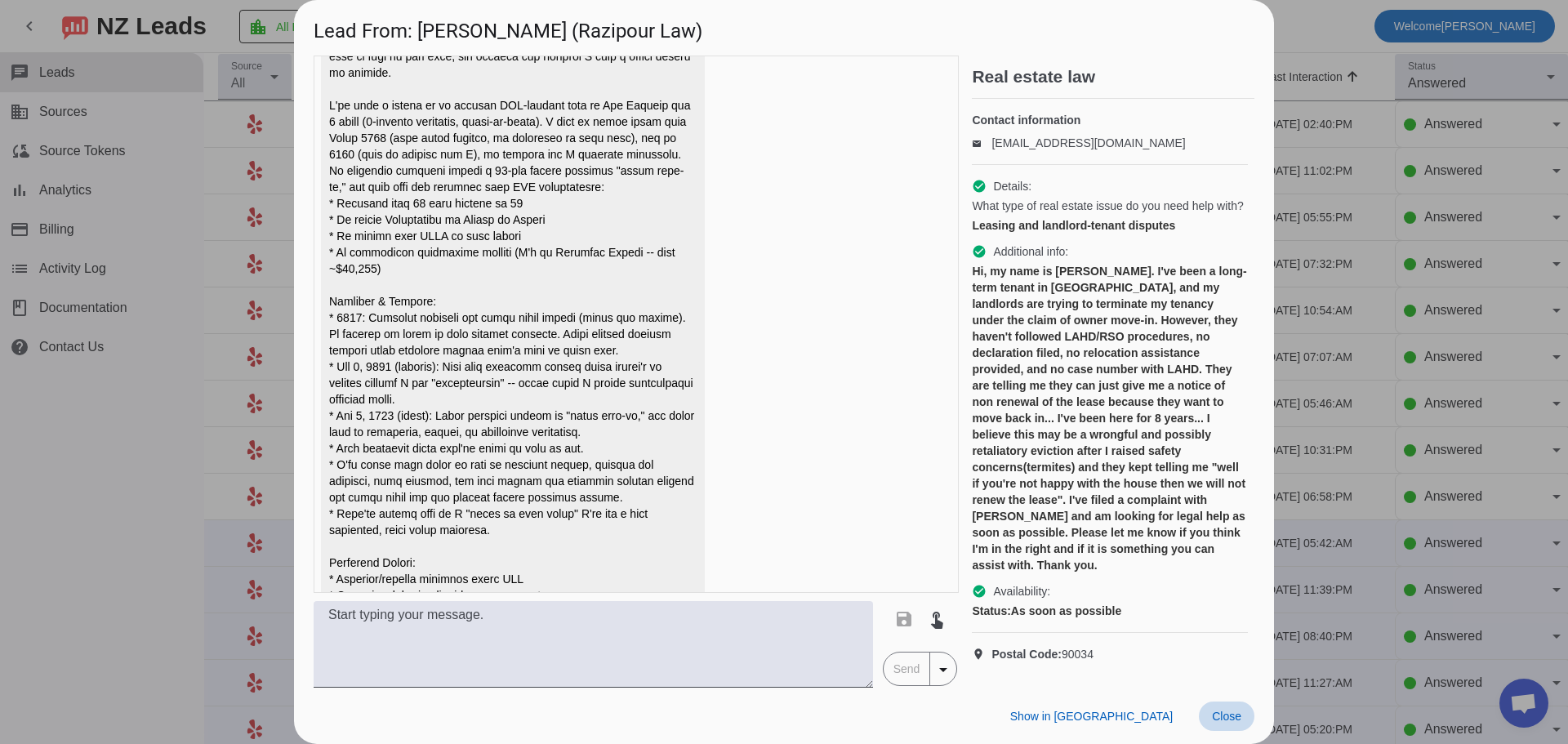
click at [1208, 711] on span "Close" at bounding box center [1226, 715] width 30 height 13
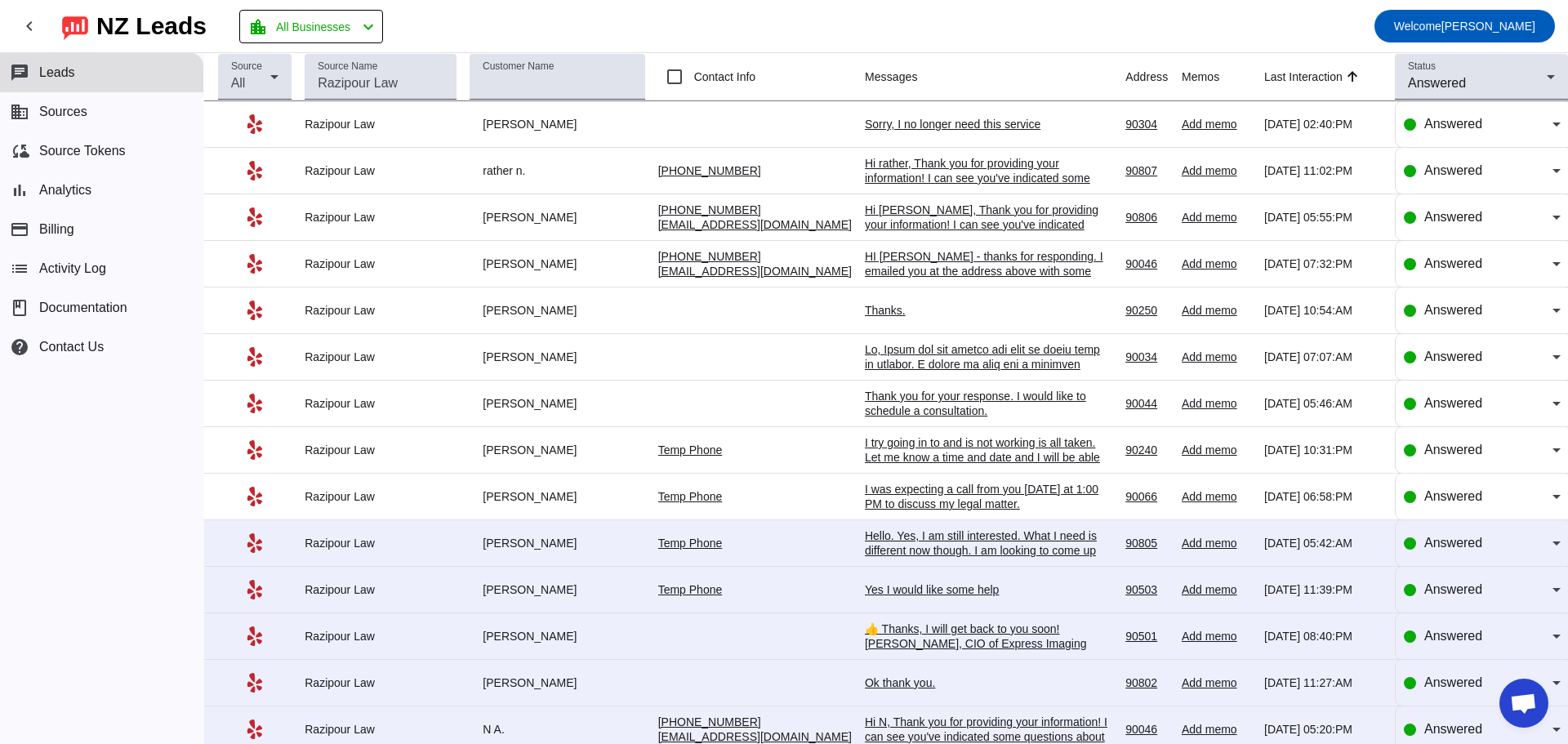
click at [906, 546] on div "Hello. Yes, I am still interested. What I need is different now though. I am lo…" at bounding box center [987, 565] width 245 height 74
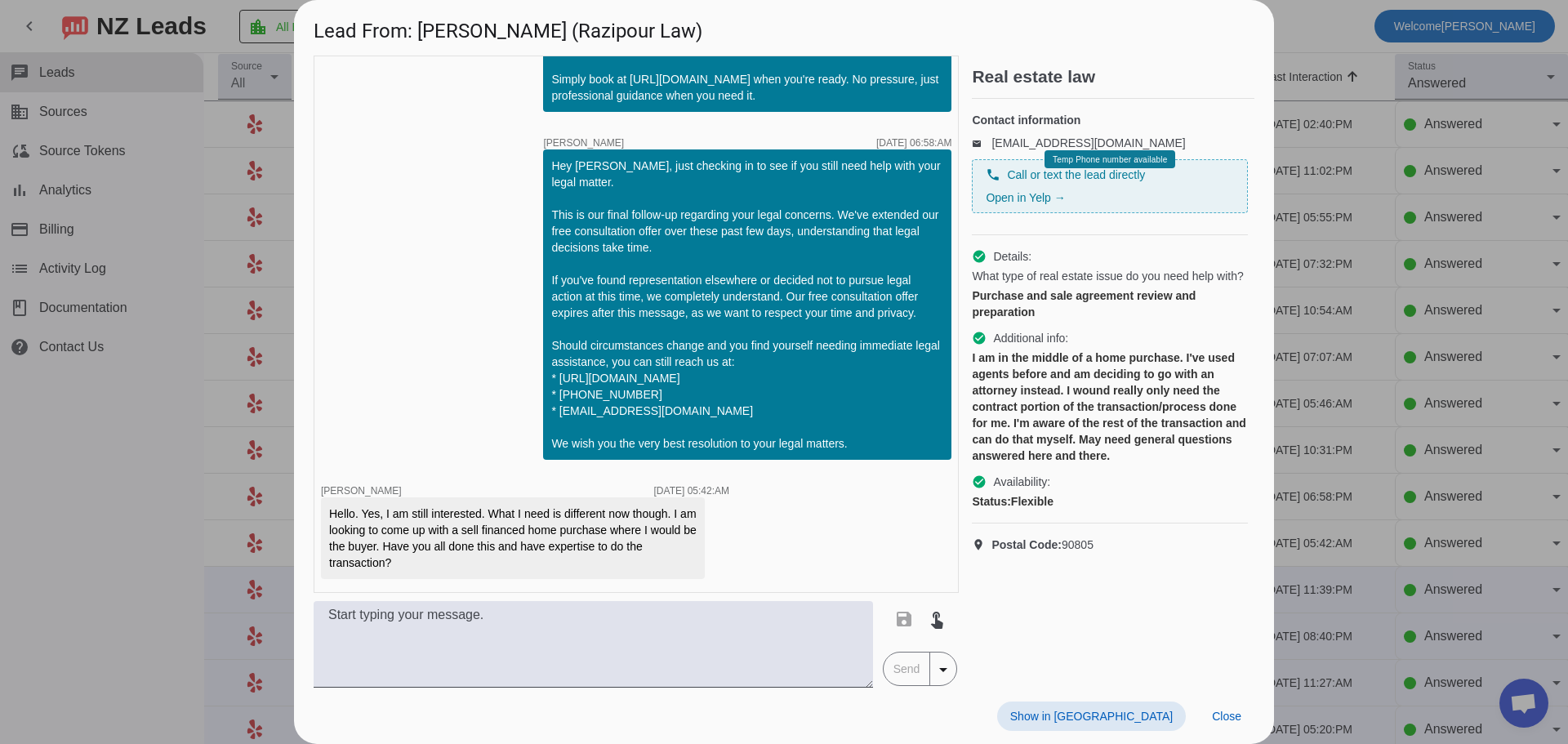
scroll to position [1175, 0]
click at [1208, 713] on span "Close" at bounding box center [1226, 715] width 30 height 13
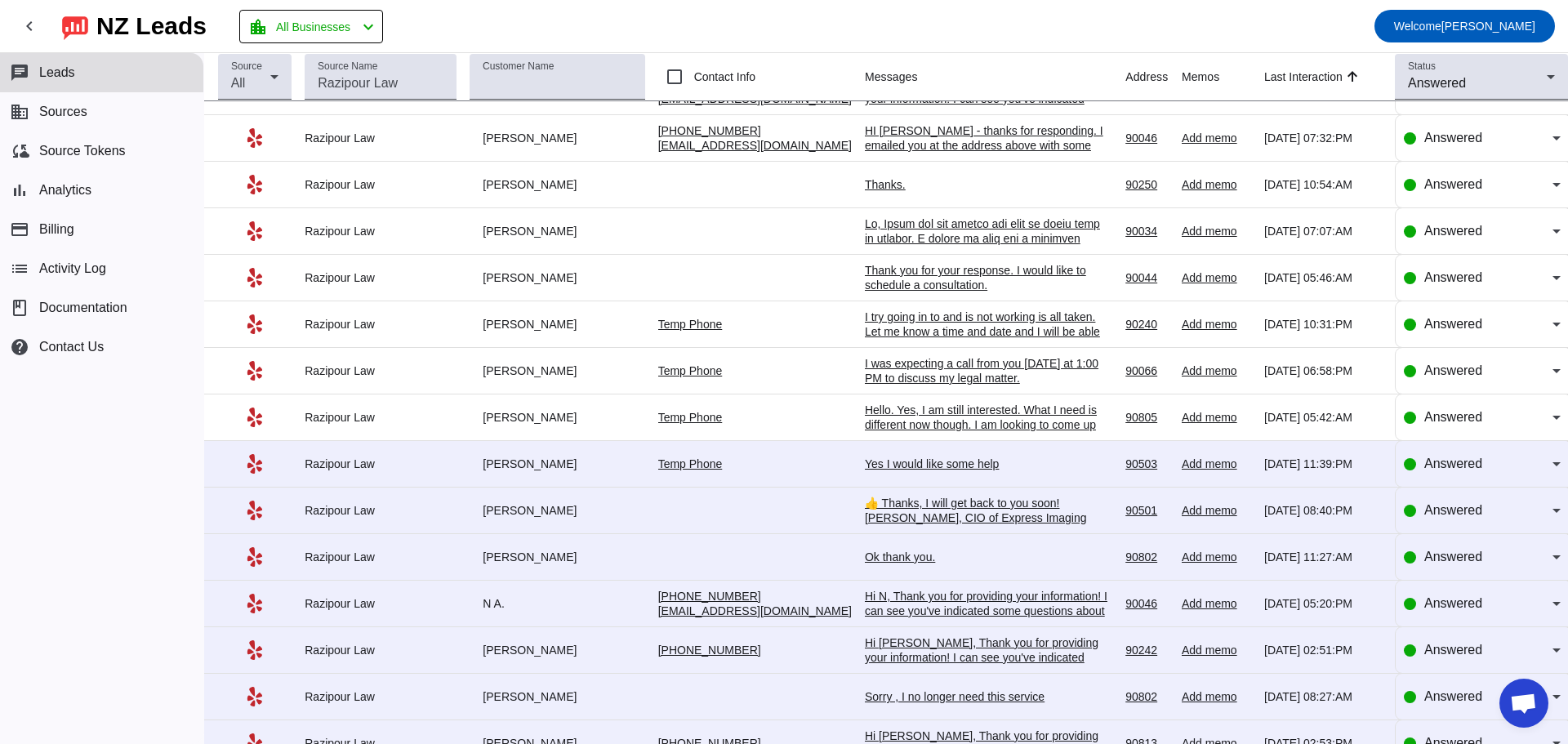
scroll to position [164, 0]
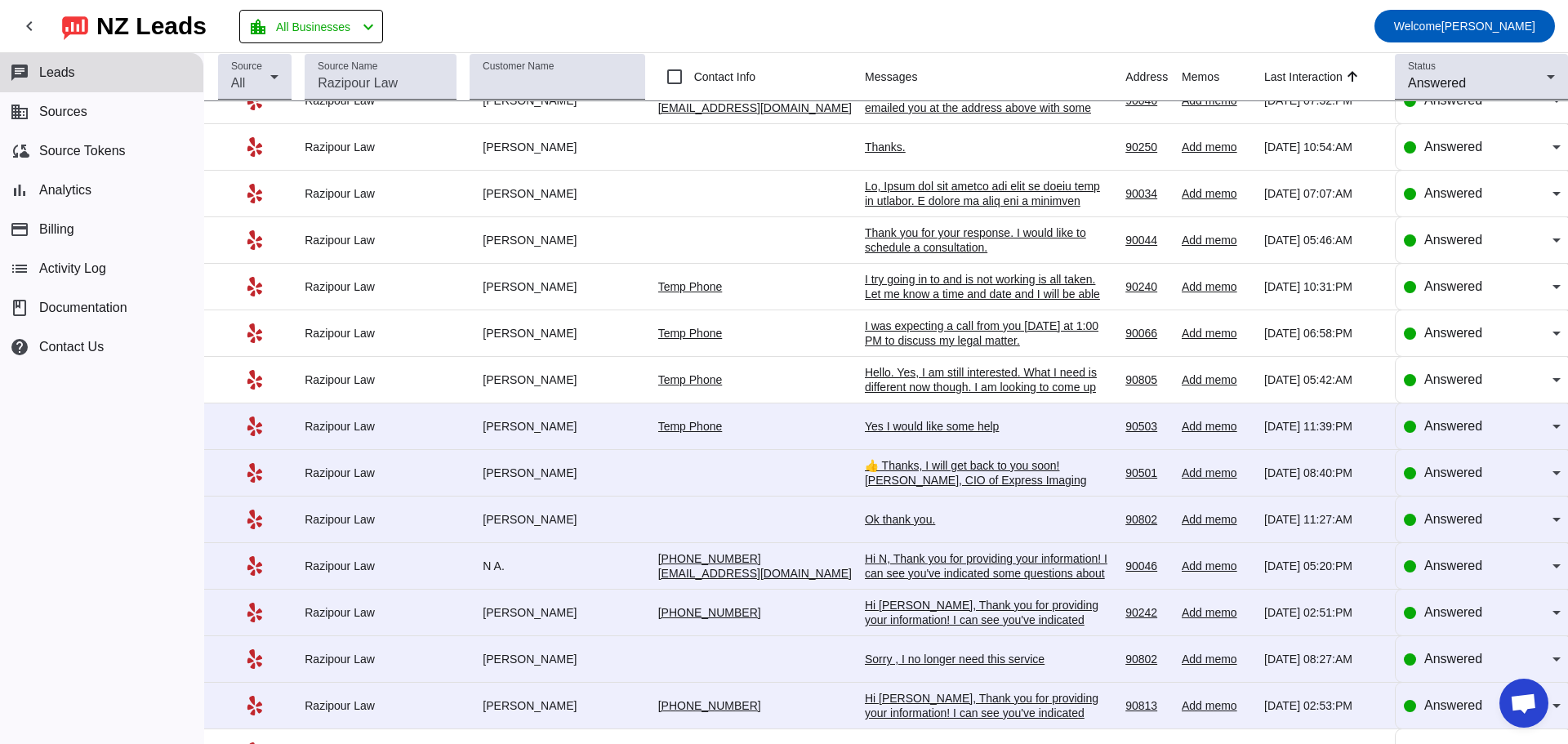
click at [917, 420] on div "Yes I would like some help" at bounding box center [987, 426] width 245 height 14
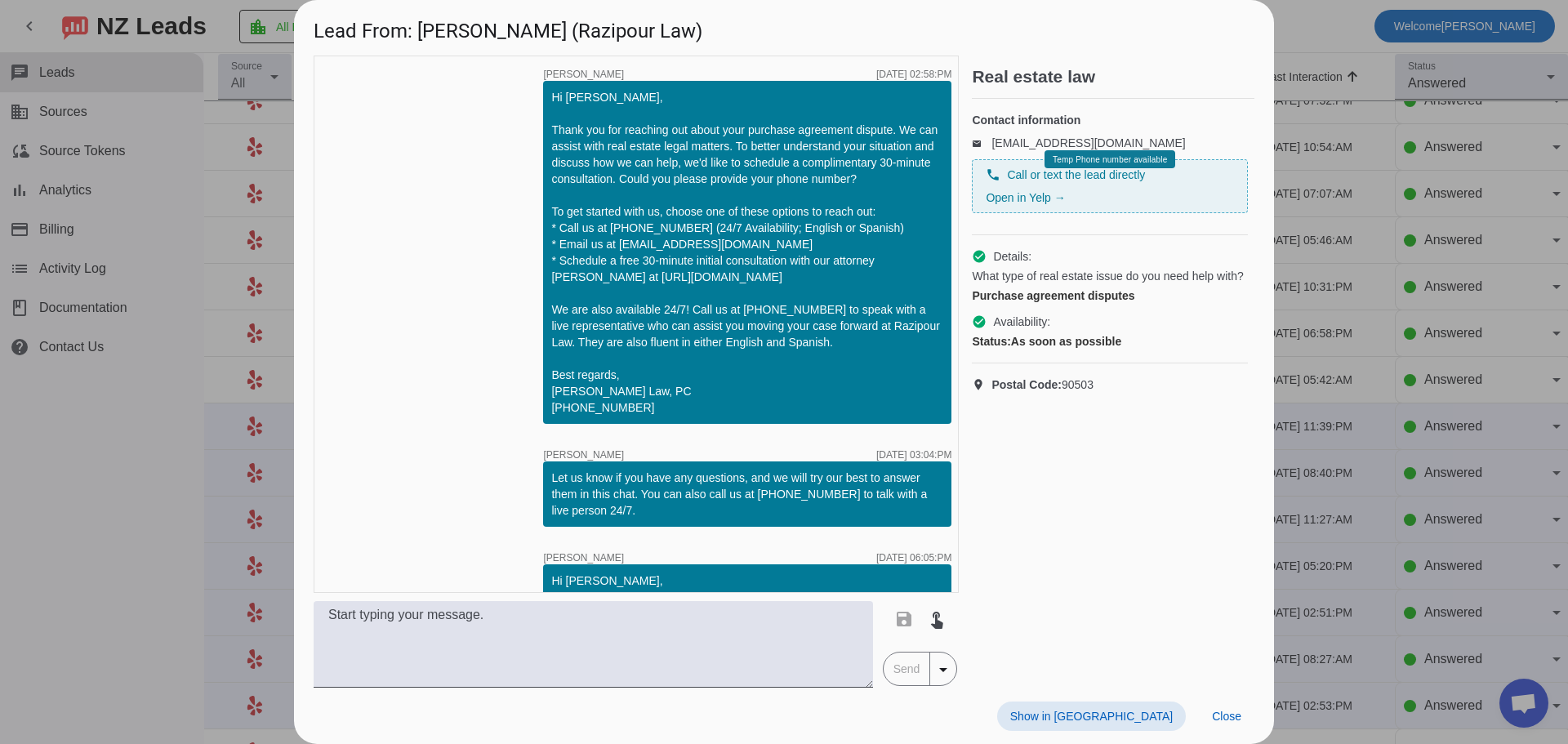
scroll to position [1077, 0]
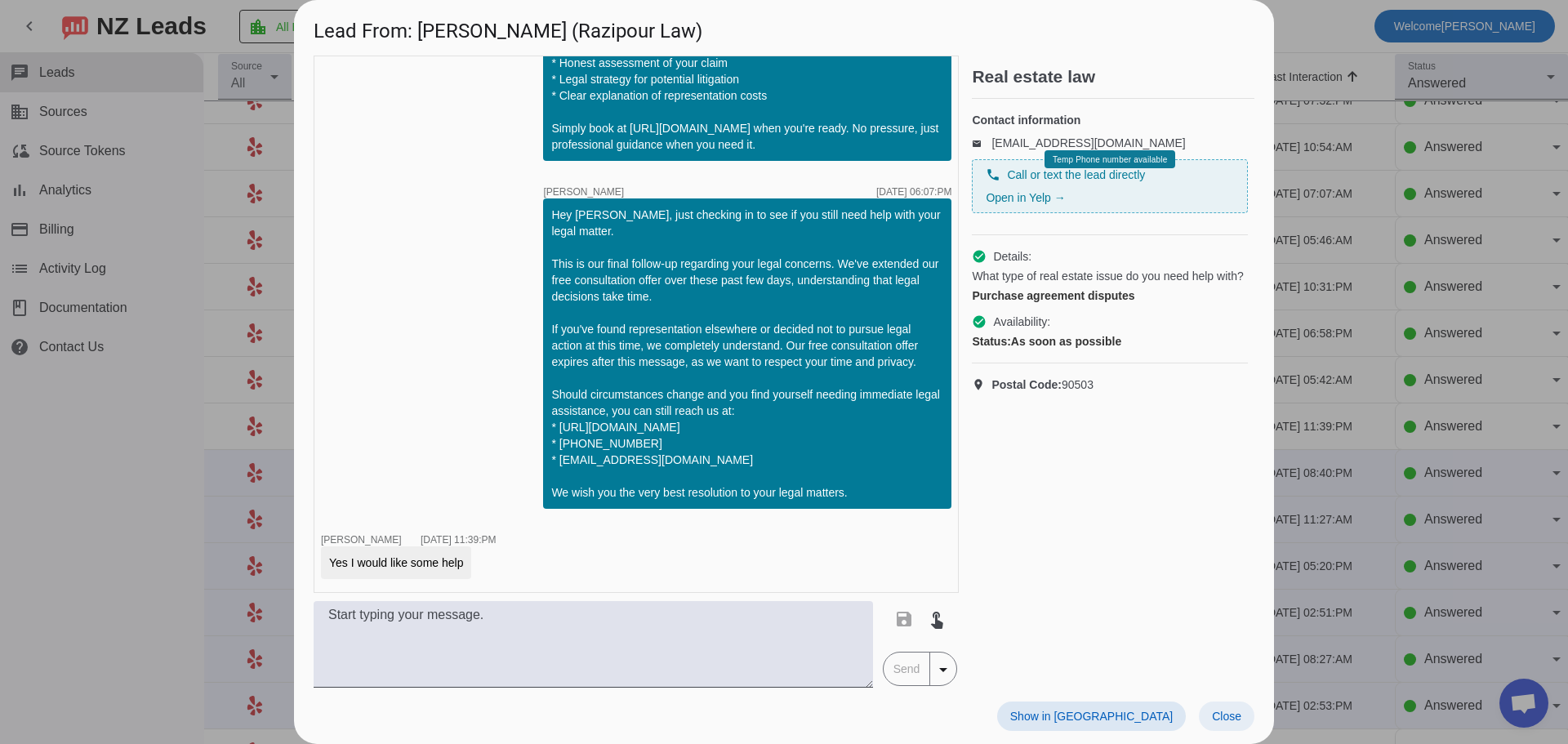
click at [1208, 714] on span "Close" at bounding box center [1226, 715] width 30 height 13
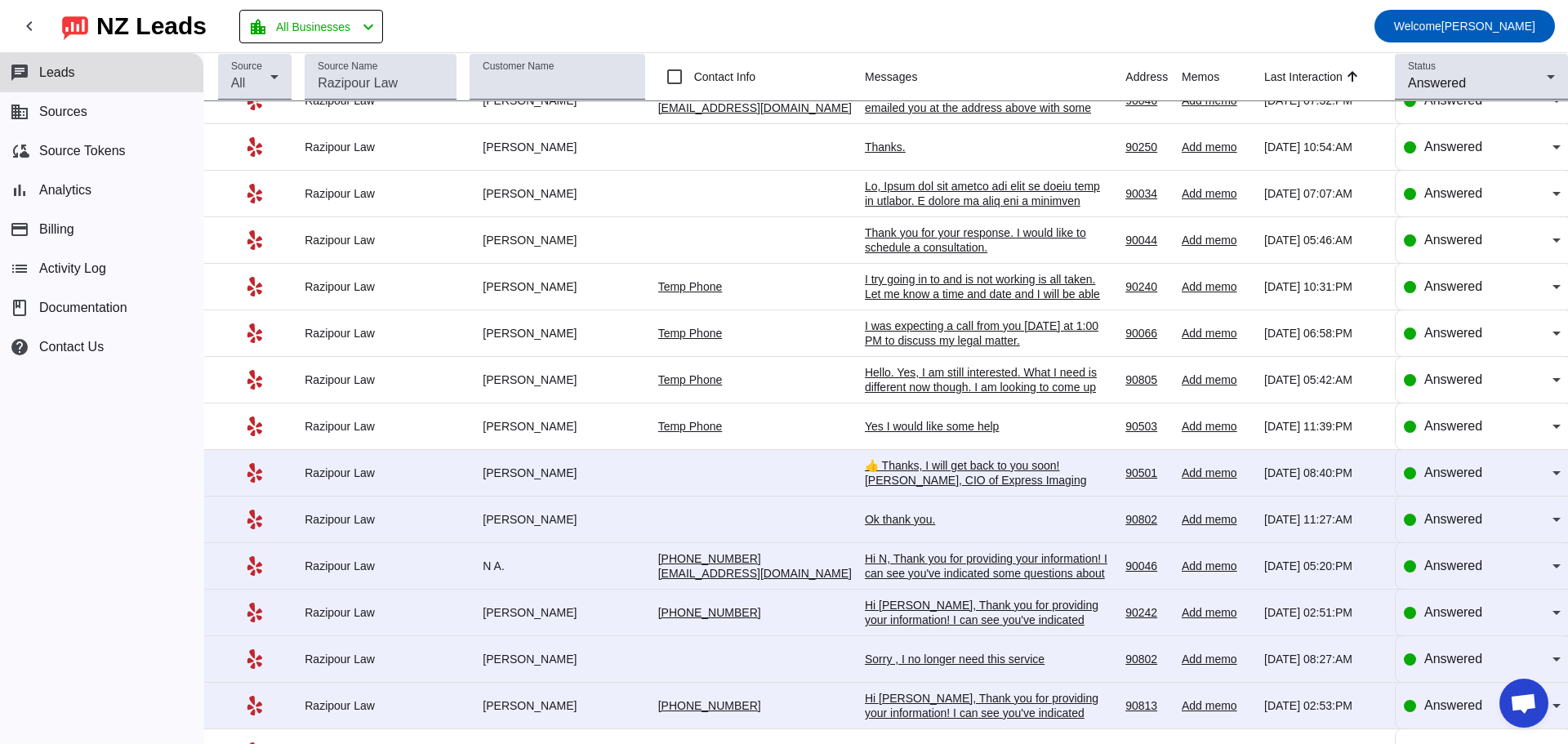
click at [984, 472] on div "👍 Thanks, I will get back to you soon! [PERSON_NAME], CIO of Express Imaging Se…" at bounding box center [987, 480] width 245 height 44
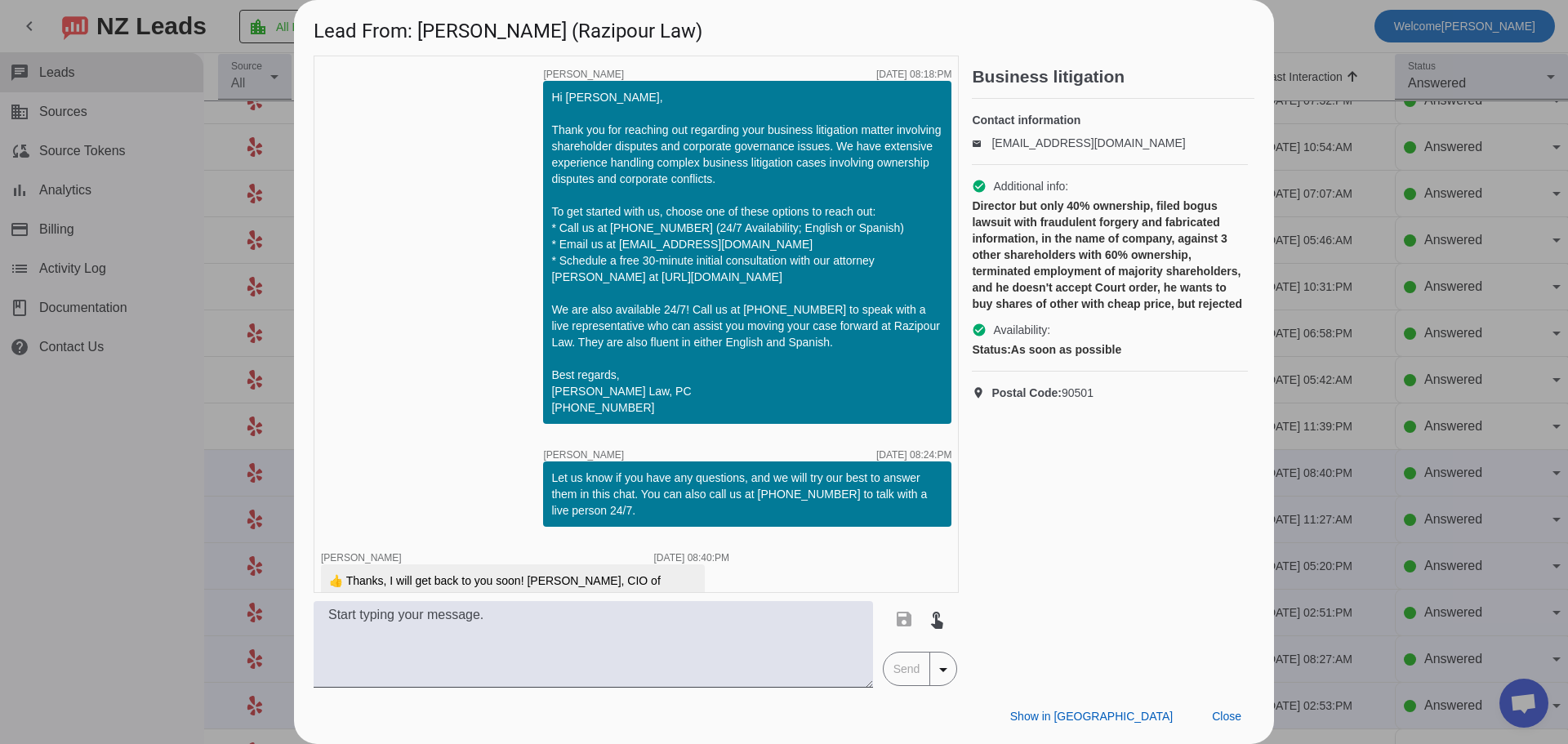
scroll to position [66, 0]
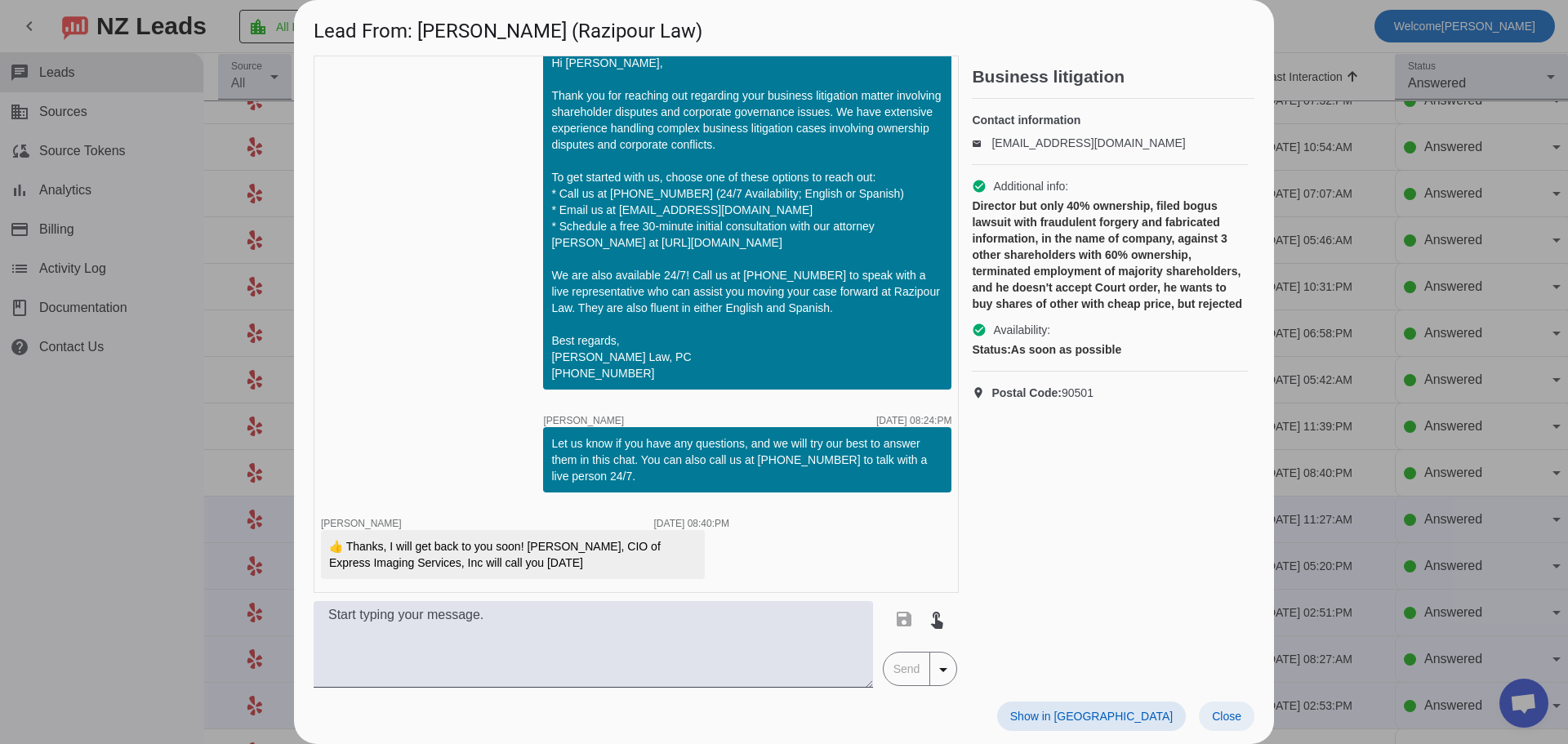
click at [1208, 717] on span "Close" at bounding box center [1226, 715] width 30 height 13
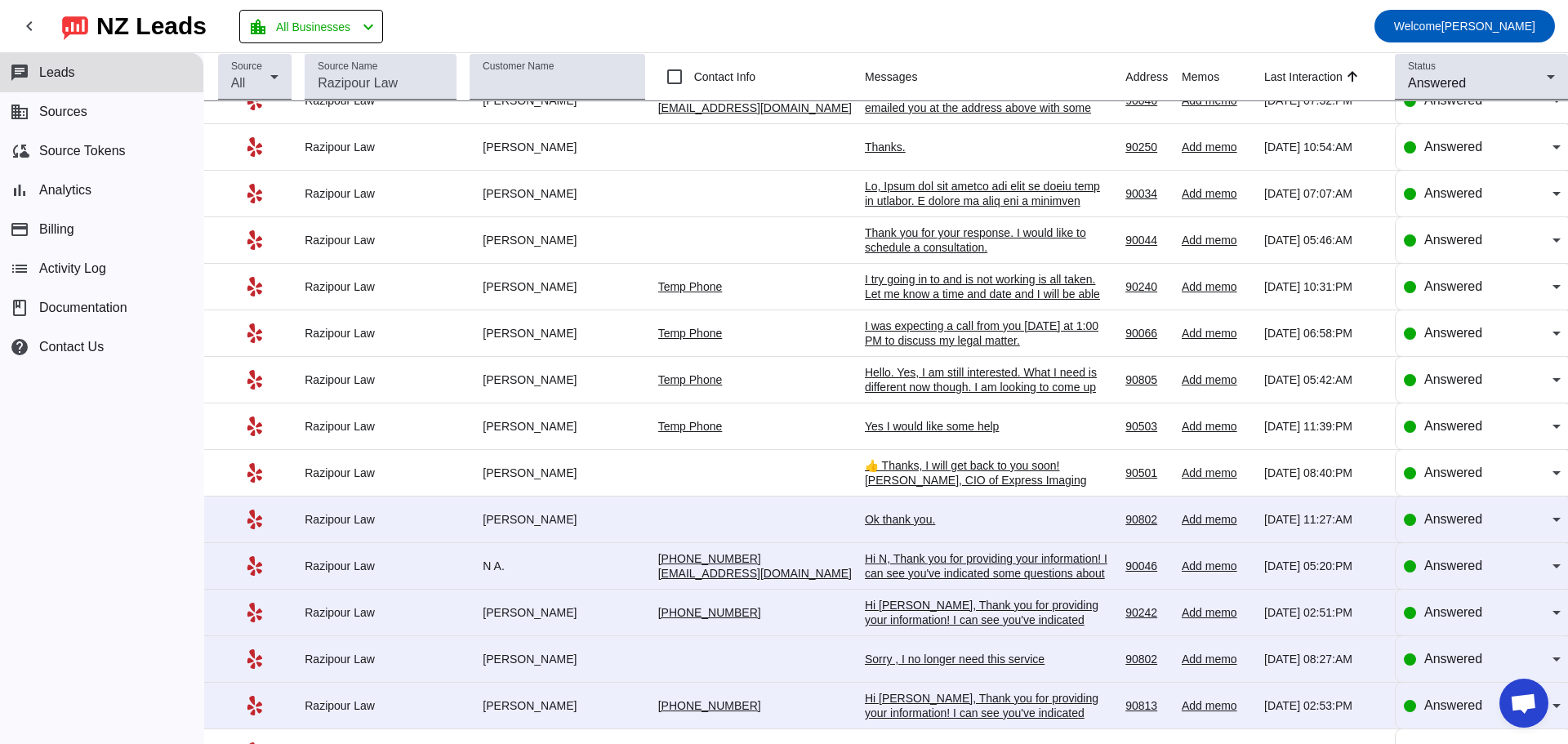
scroll to position [0, 0]
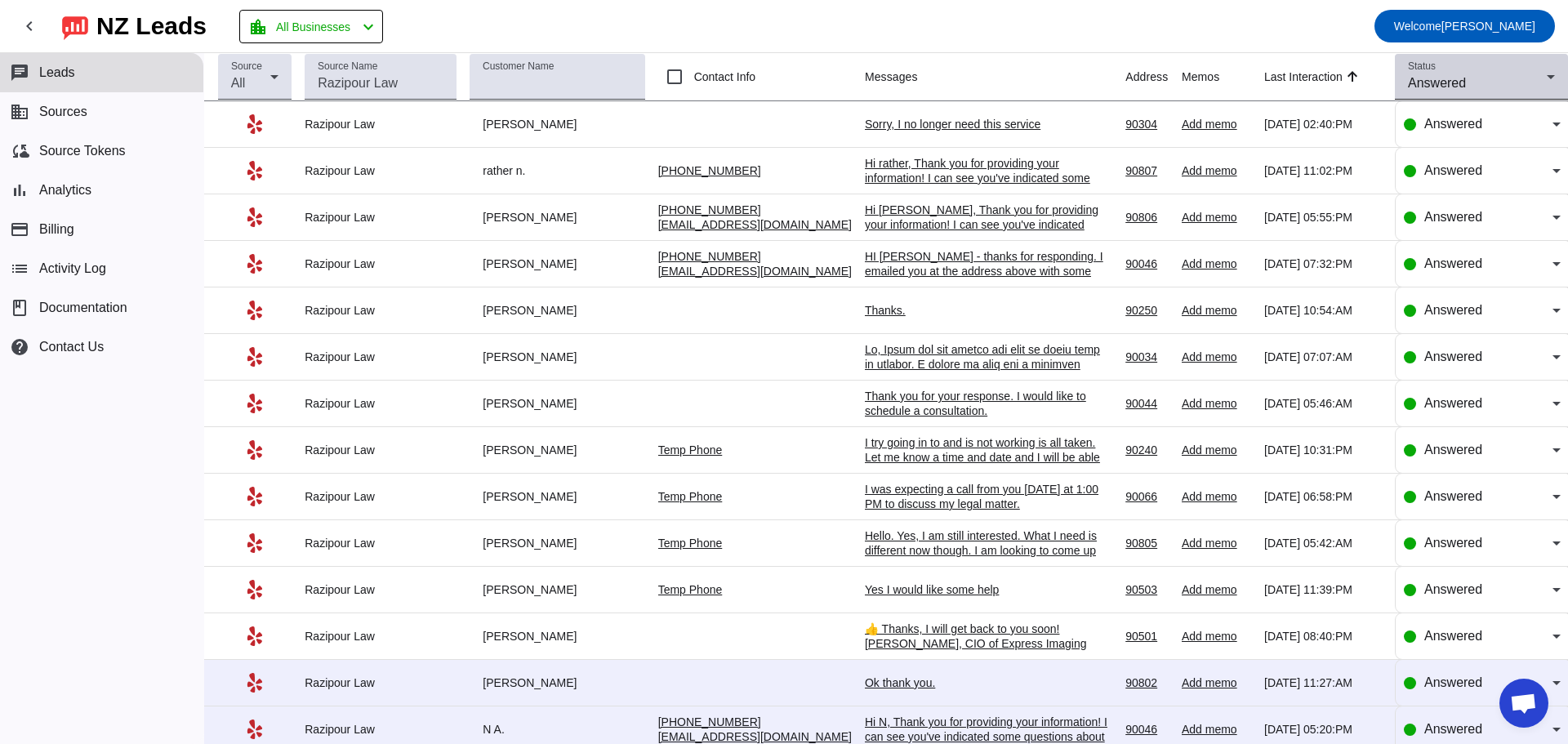
click at [1208, 75] on div "Answered" at bounding box center [1477, 84] width 138 height 20
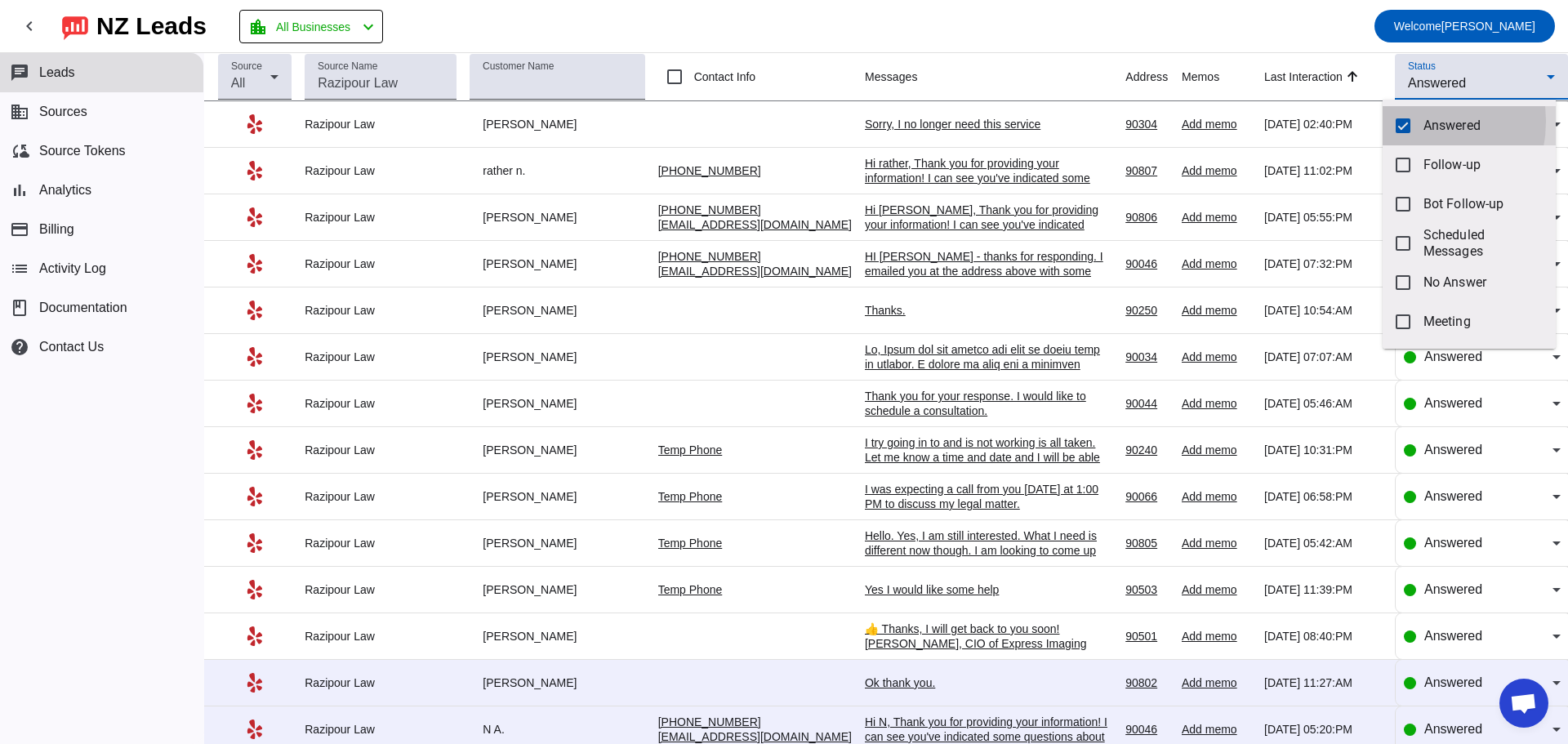
click at [1208, 120] on mat-pseudo-checkbox at bounding box center [1403, 126] width 14 height 14
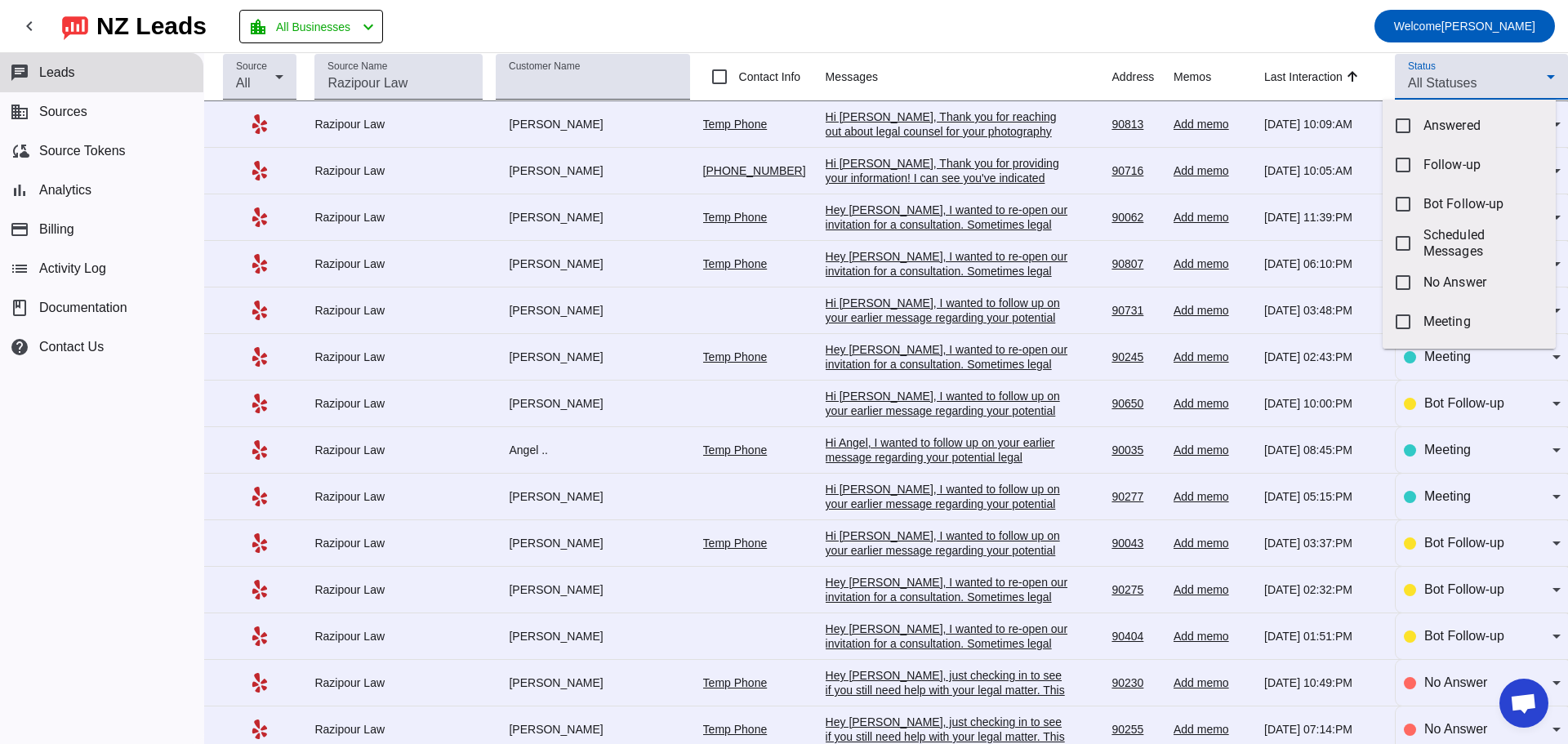
click at [958, 150] on div at bounding box center [784, 372] width 1568 height 744
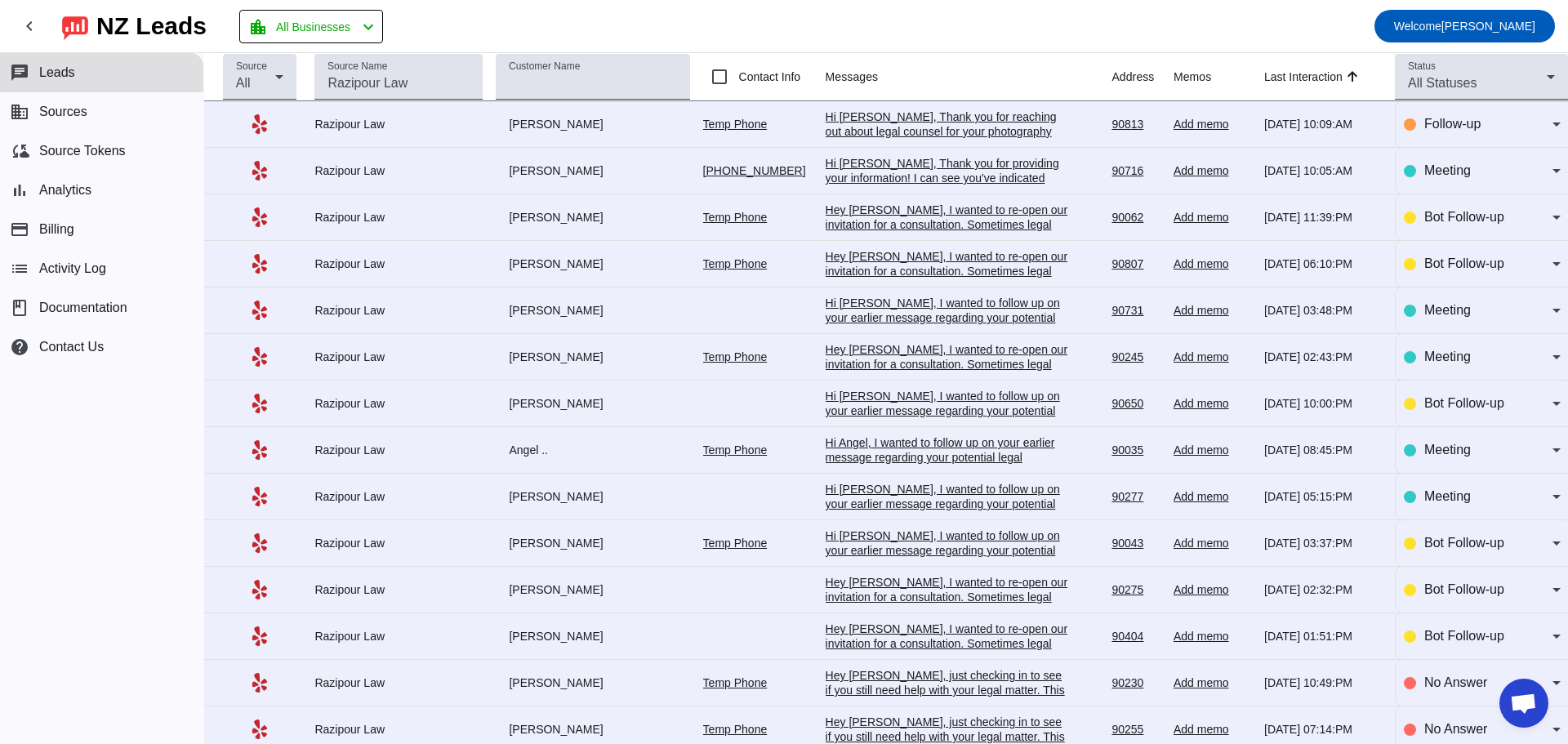
click at [963, 129] on div "Hi [PERSON_NAME], Thank you for reaching out about legal counsel for your photo…" at bounding box center [948, 263] width 245 height 308
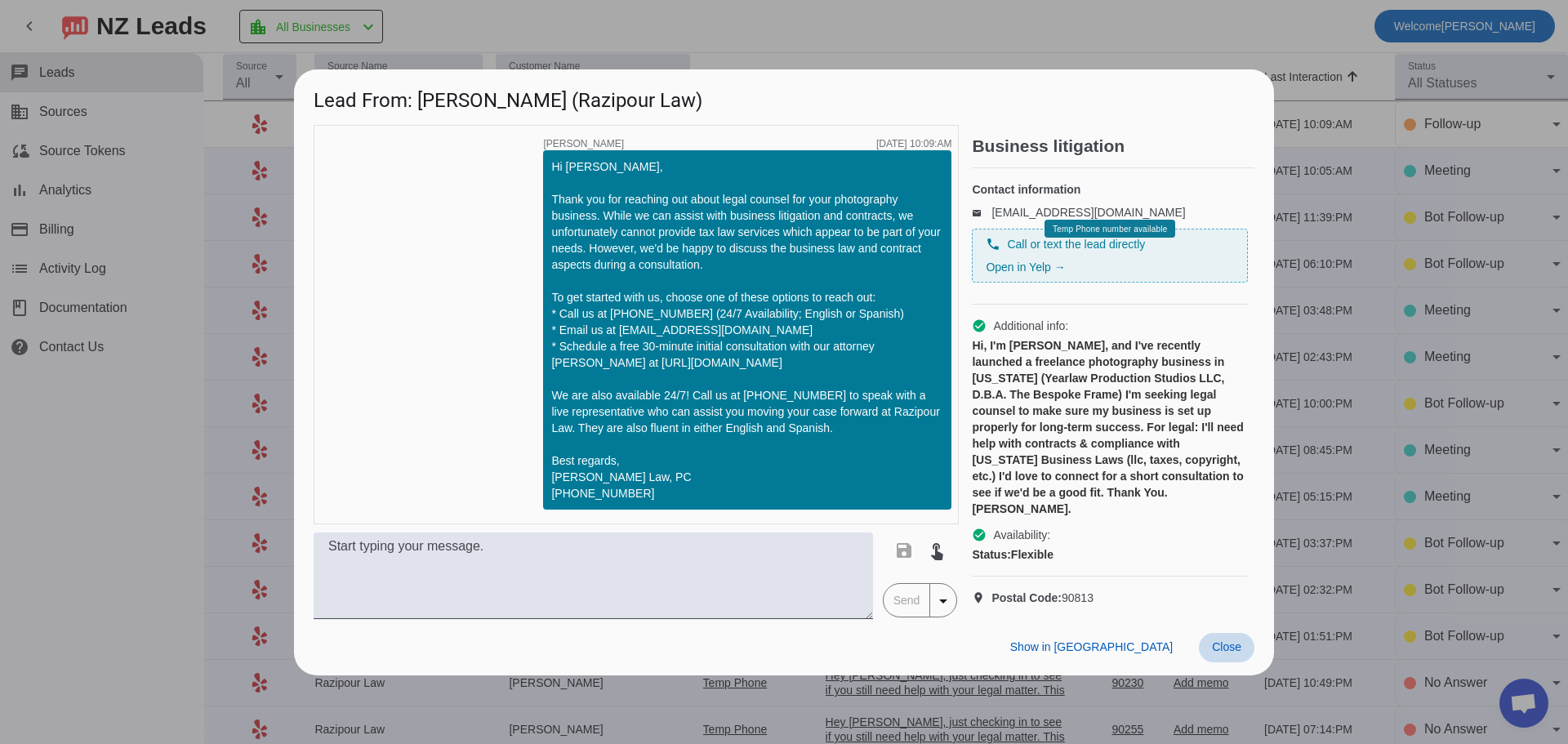
click at [1208, 653] on span "Close" at bounding box center [1226, 646] width 30 height 13
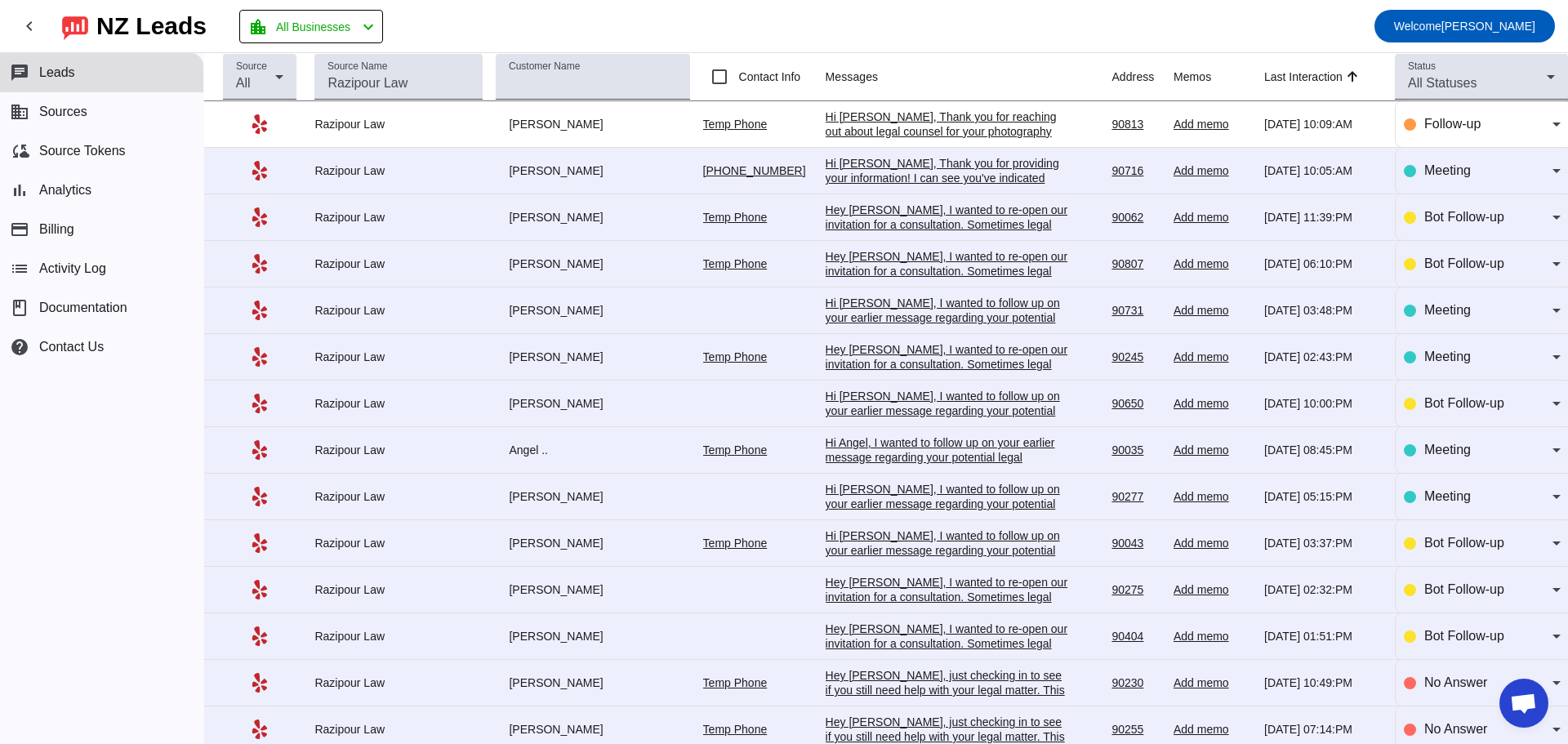
click at [731, 121] on link "Temp Phone" at bounding box center [735, 124] width 65 height 13
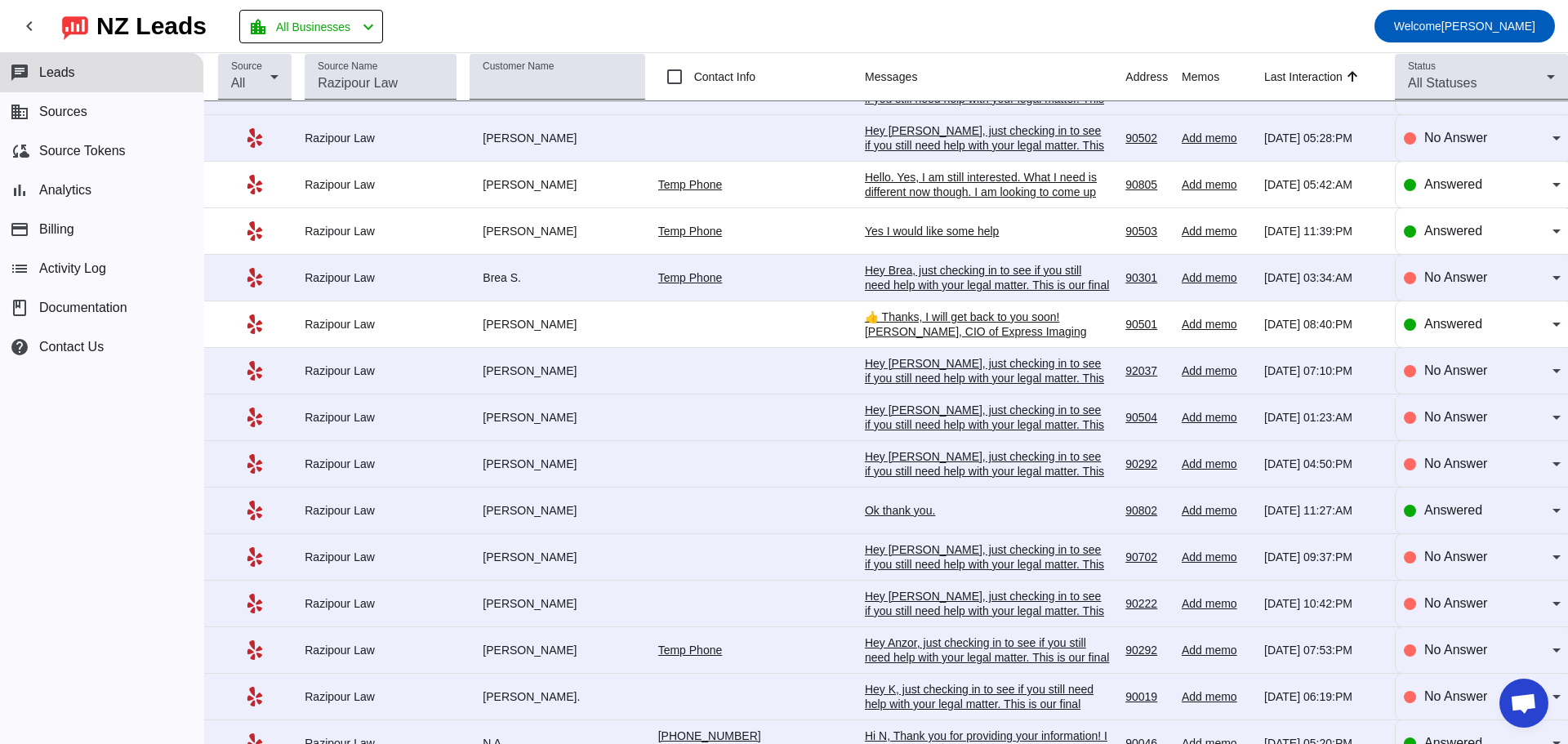
scroll to position [2092, 0]
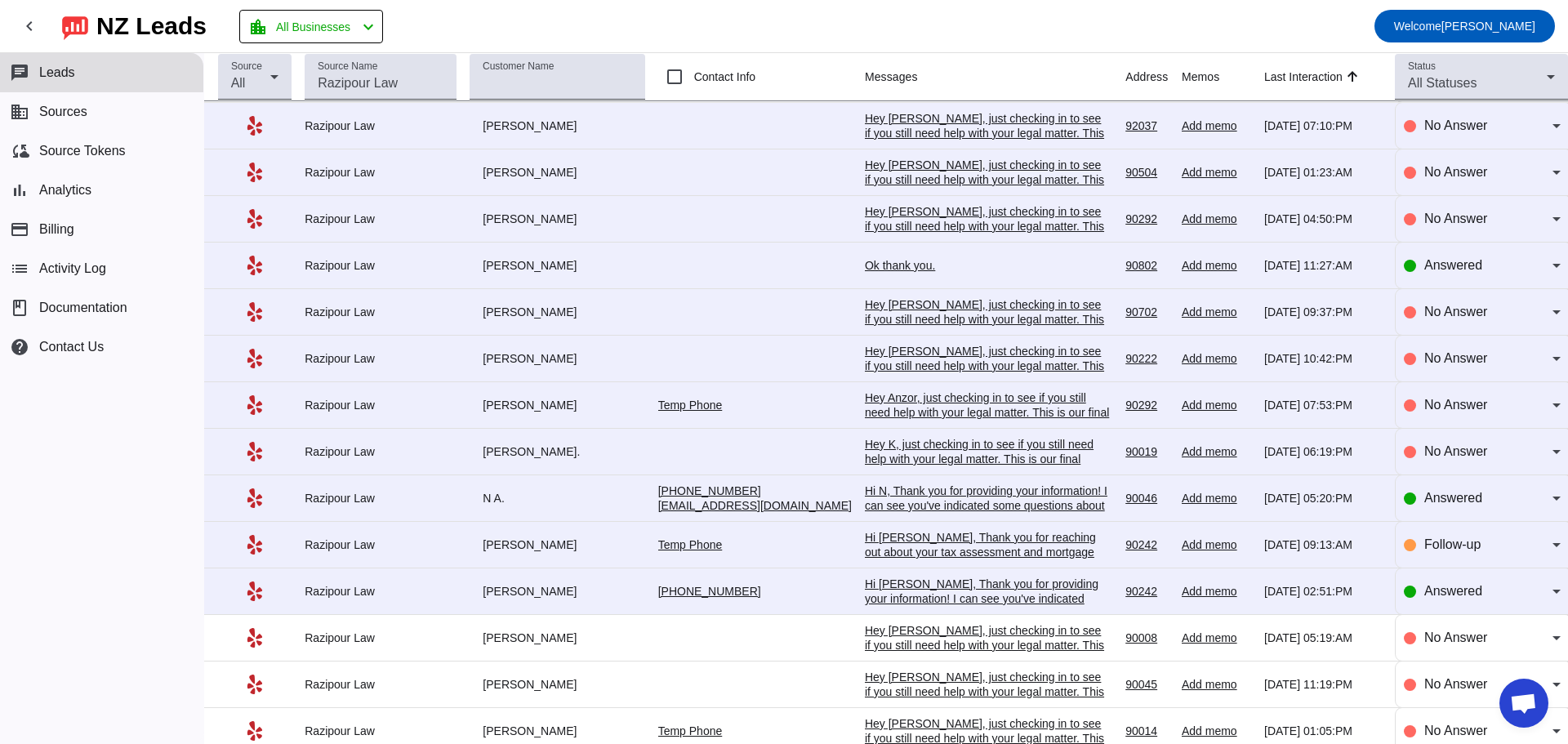
click at [890, 504] on div "Hi N, Thank you for providing your information! I can see you've indicated some…" at bounding box center [987, 608] width 245 height 250
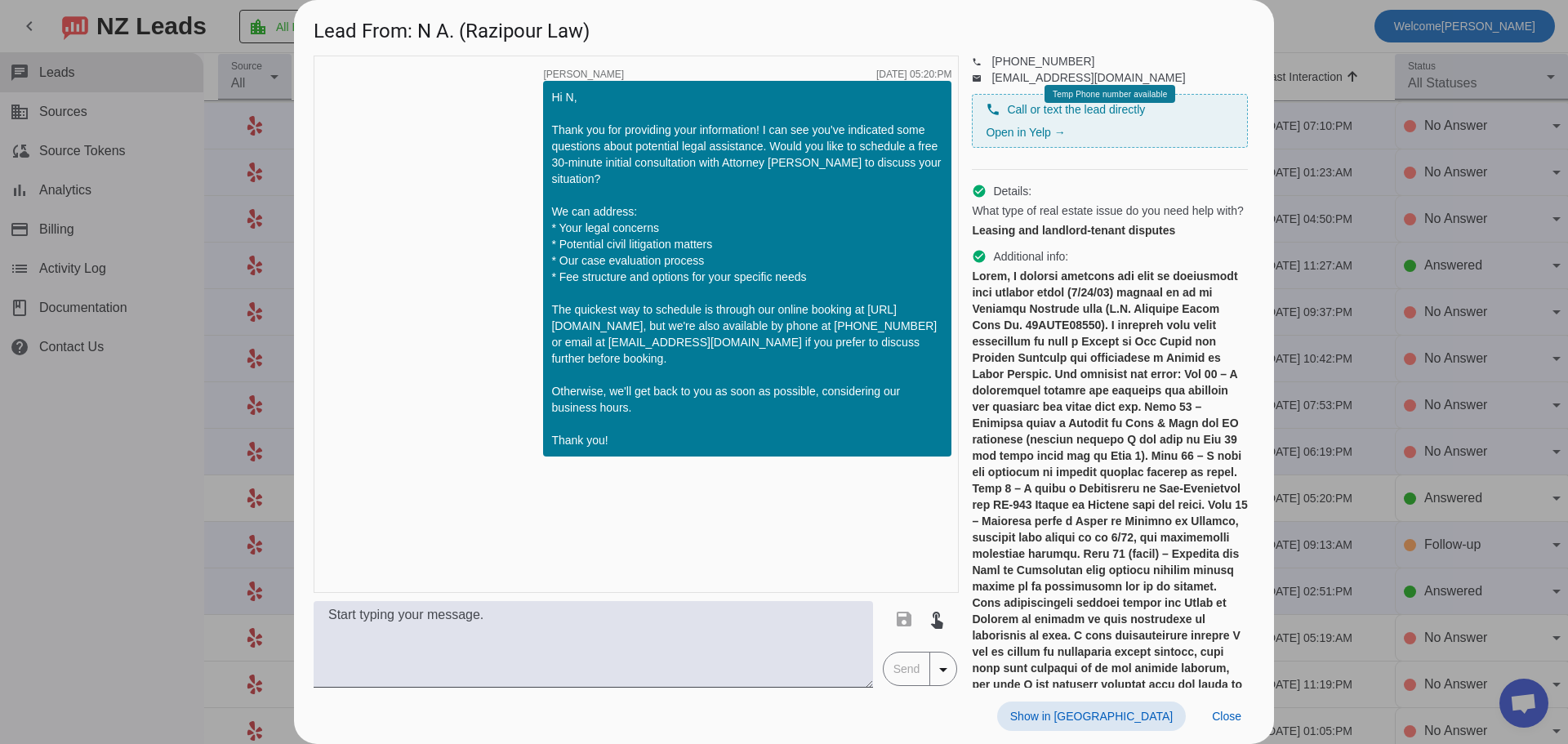
scroll to position [164, 0]
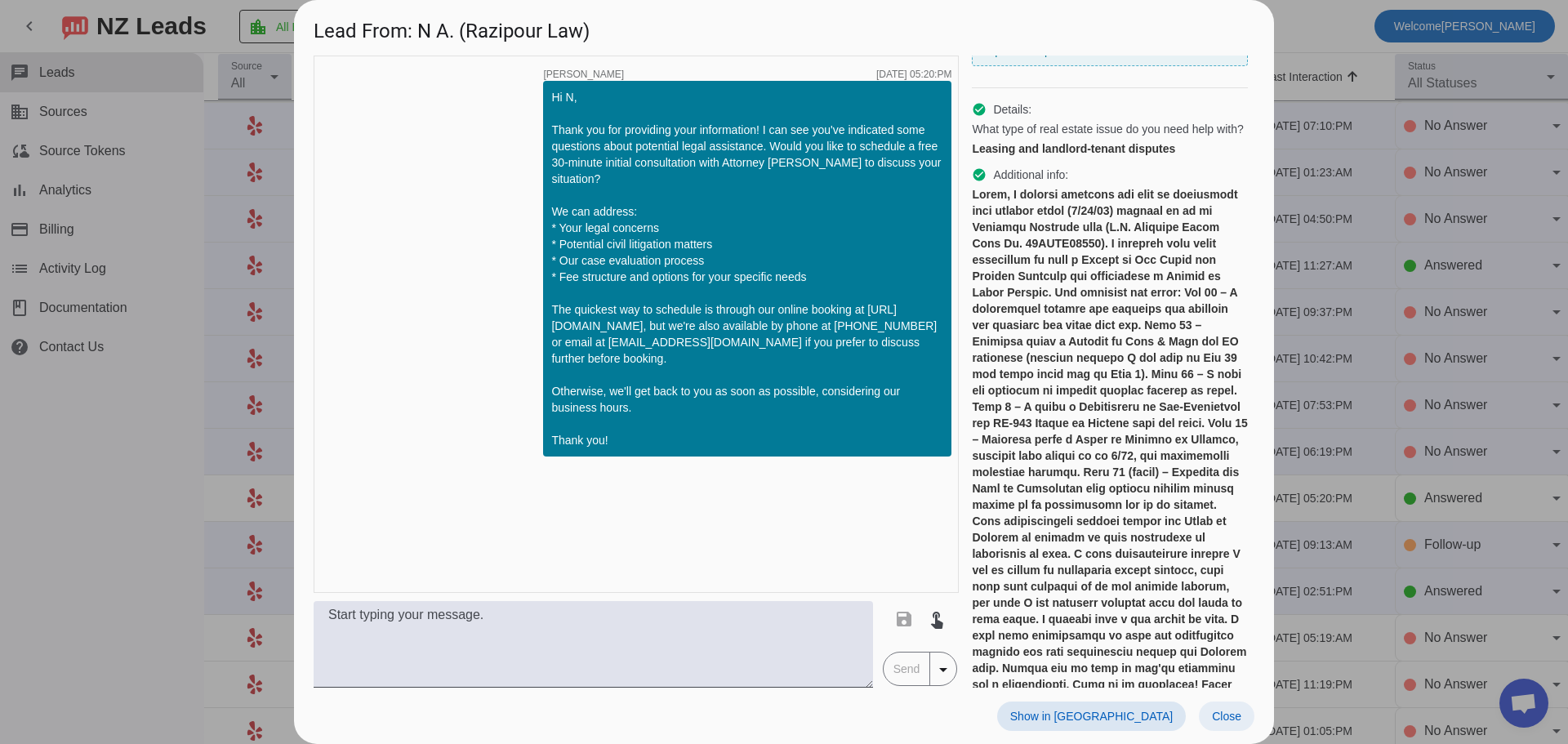
click at [1235, 719] on span "Close" at bounding box center [1226, 715] width 30 height 13
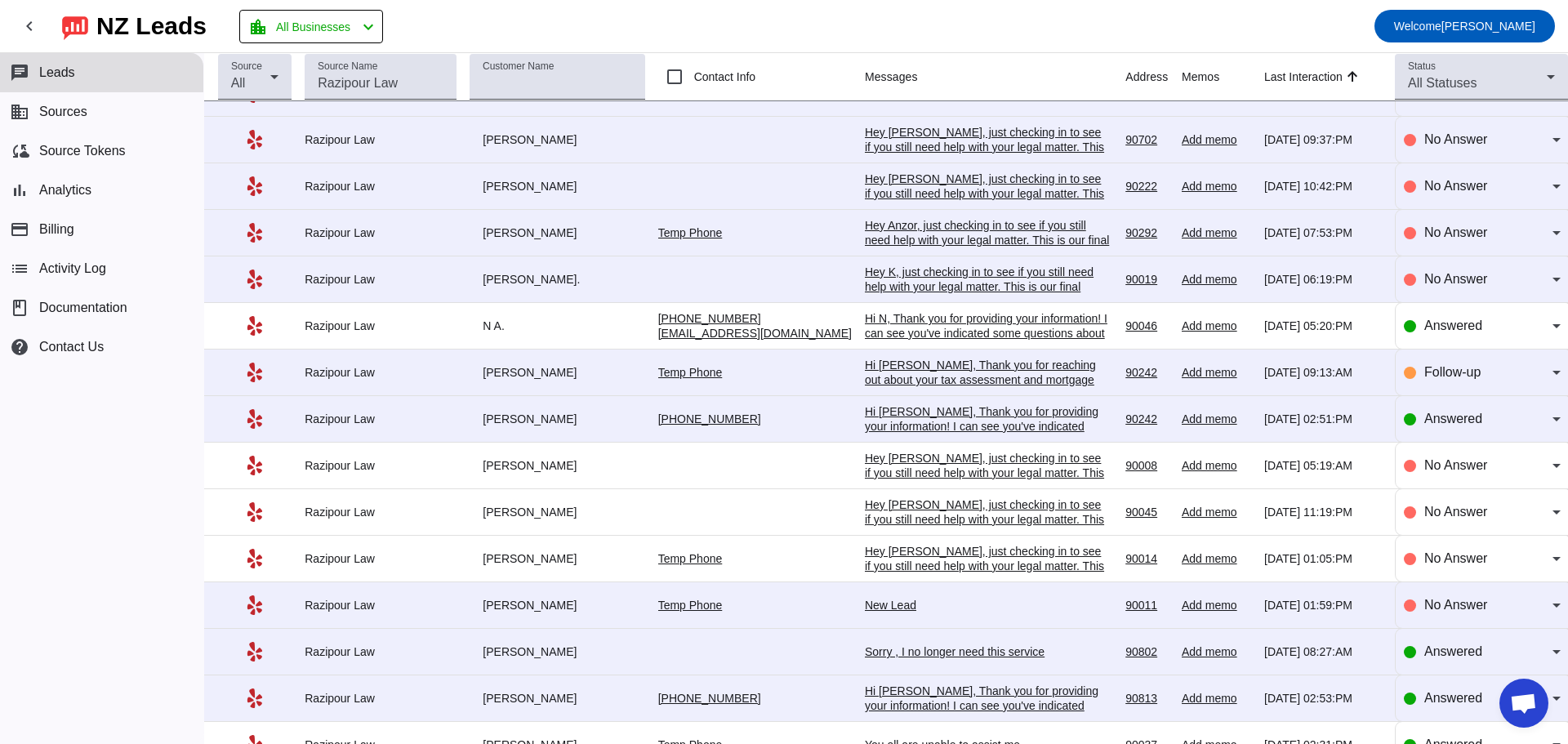
scroll to position [2337, 0]
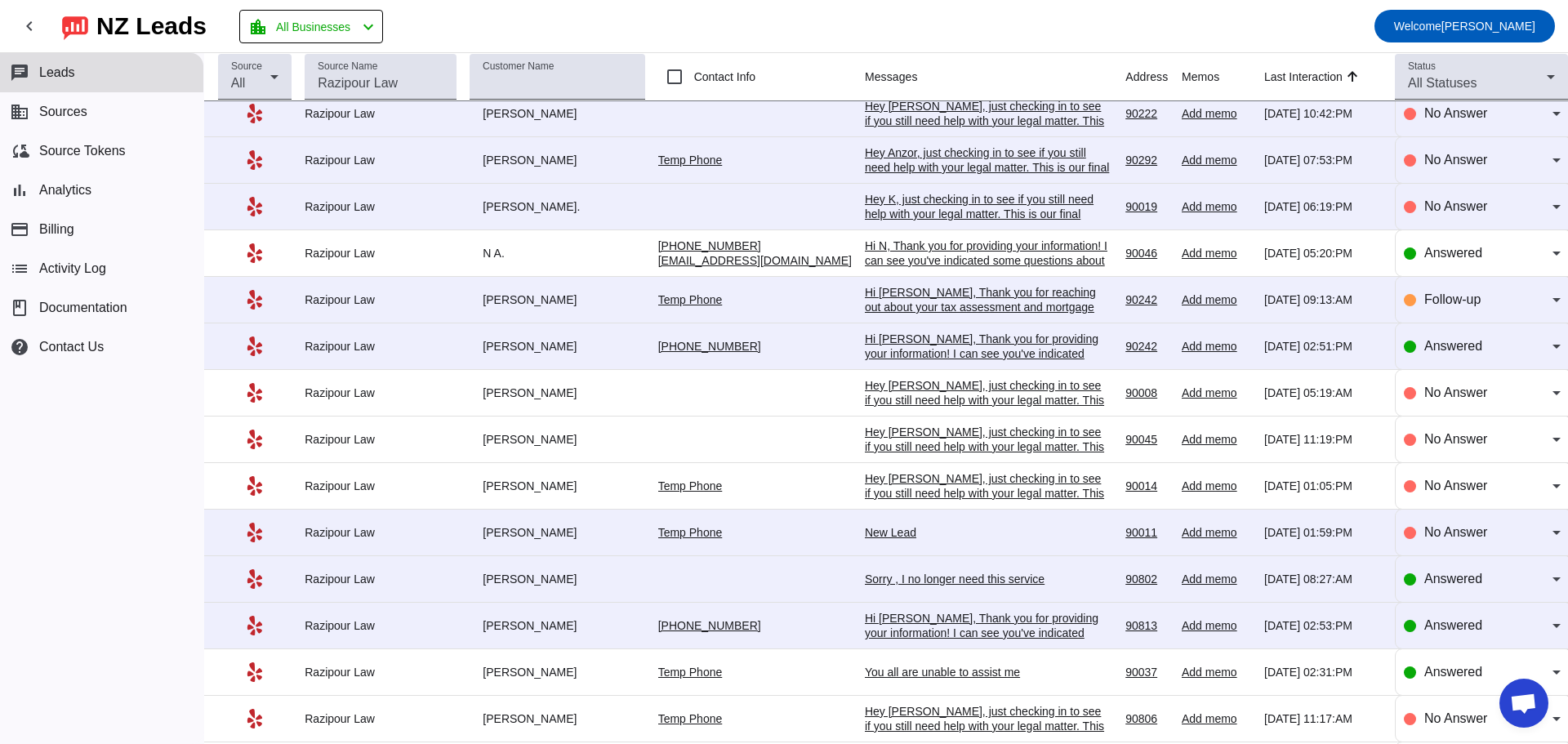
click at [975, 343] on div "Hi [PERSON_NAME], Thank you for providing your information! I can see you've in…" at bounding box center [987, 441] width 245 height 220
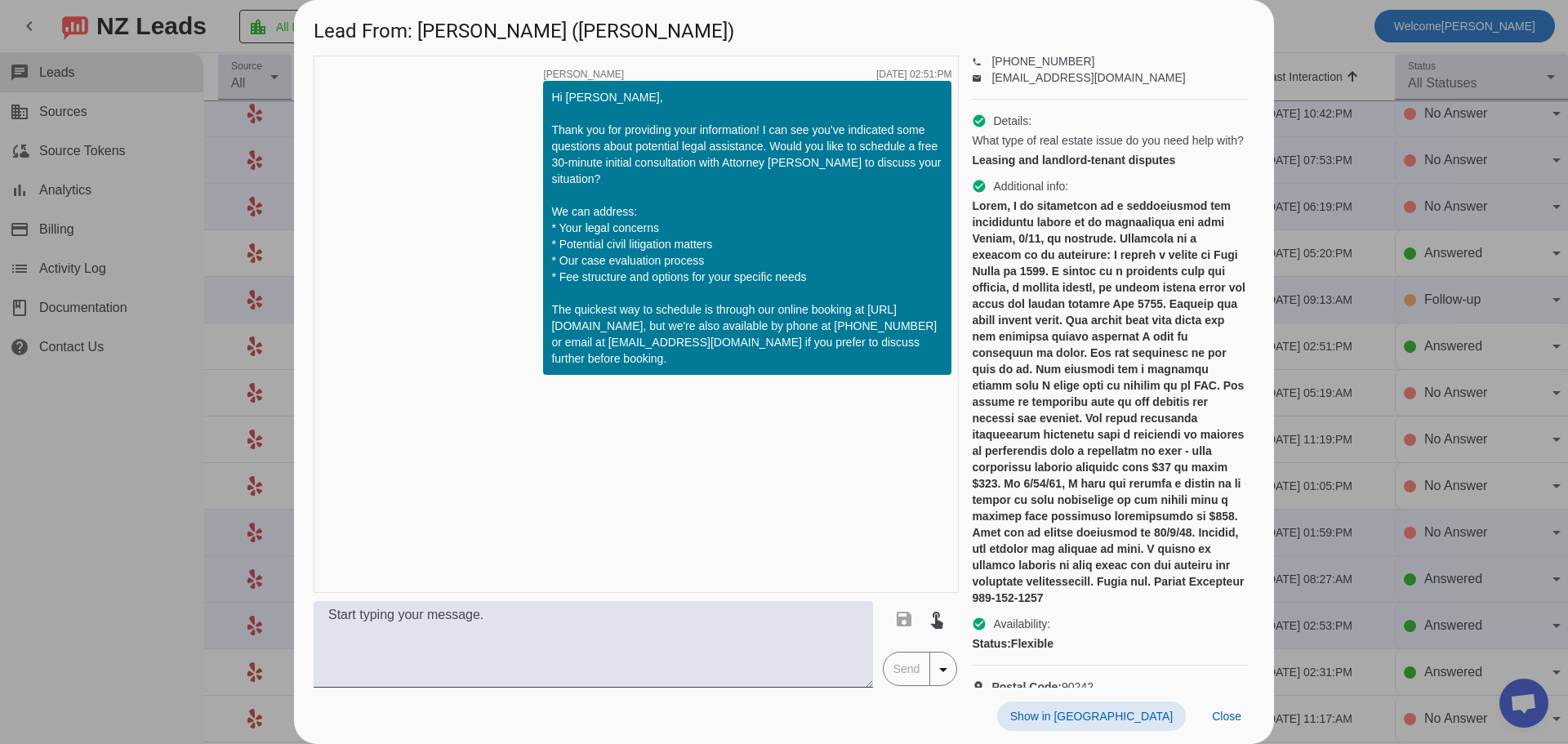
scroll to position [164, 0]
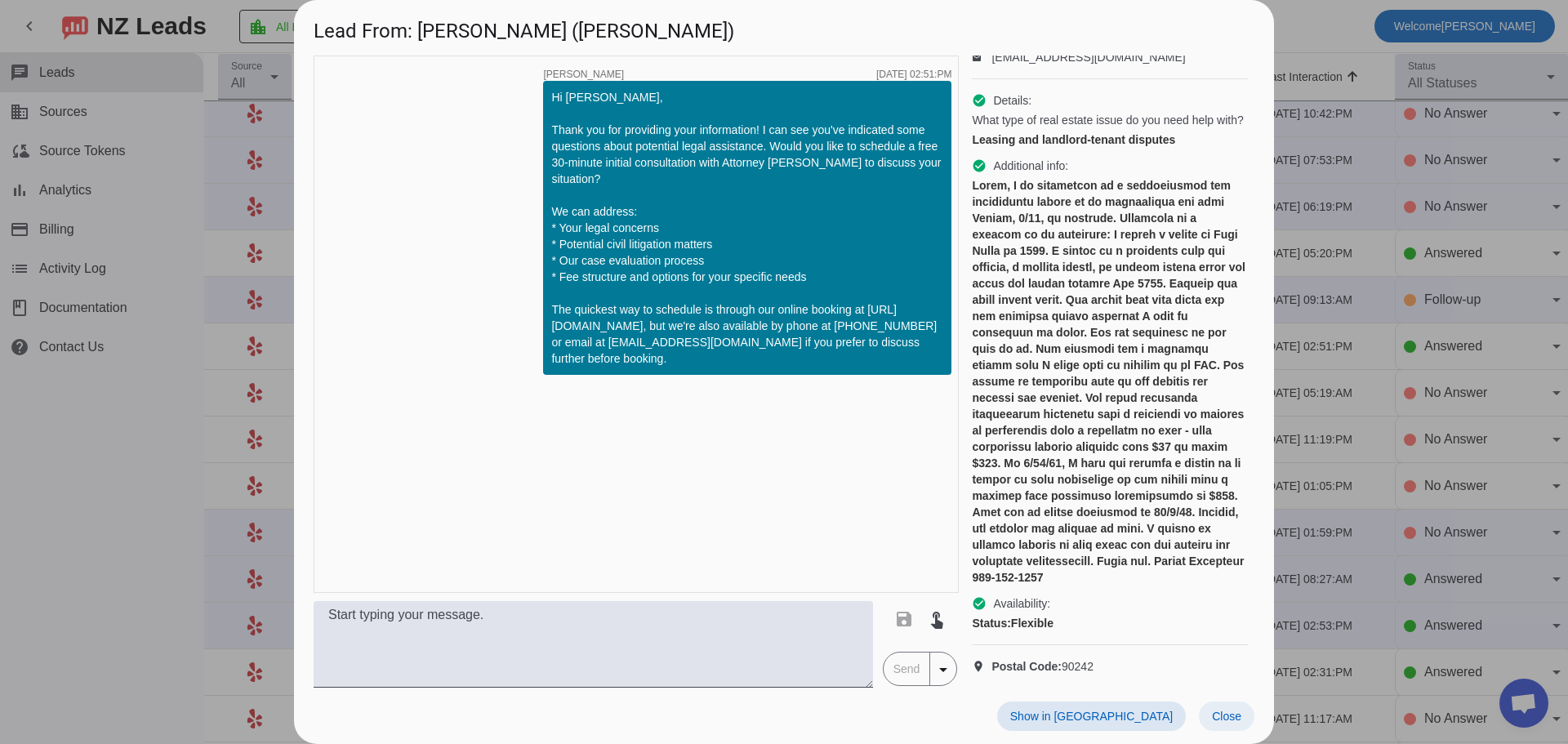
click at [1225, 718] on span "Close" at bounding box center [1226, 715] width 30 height 13
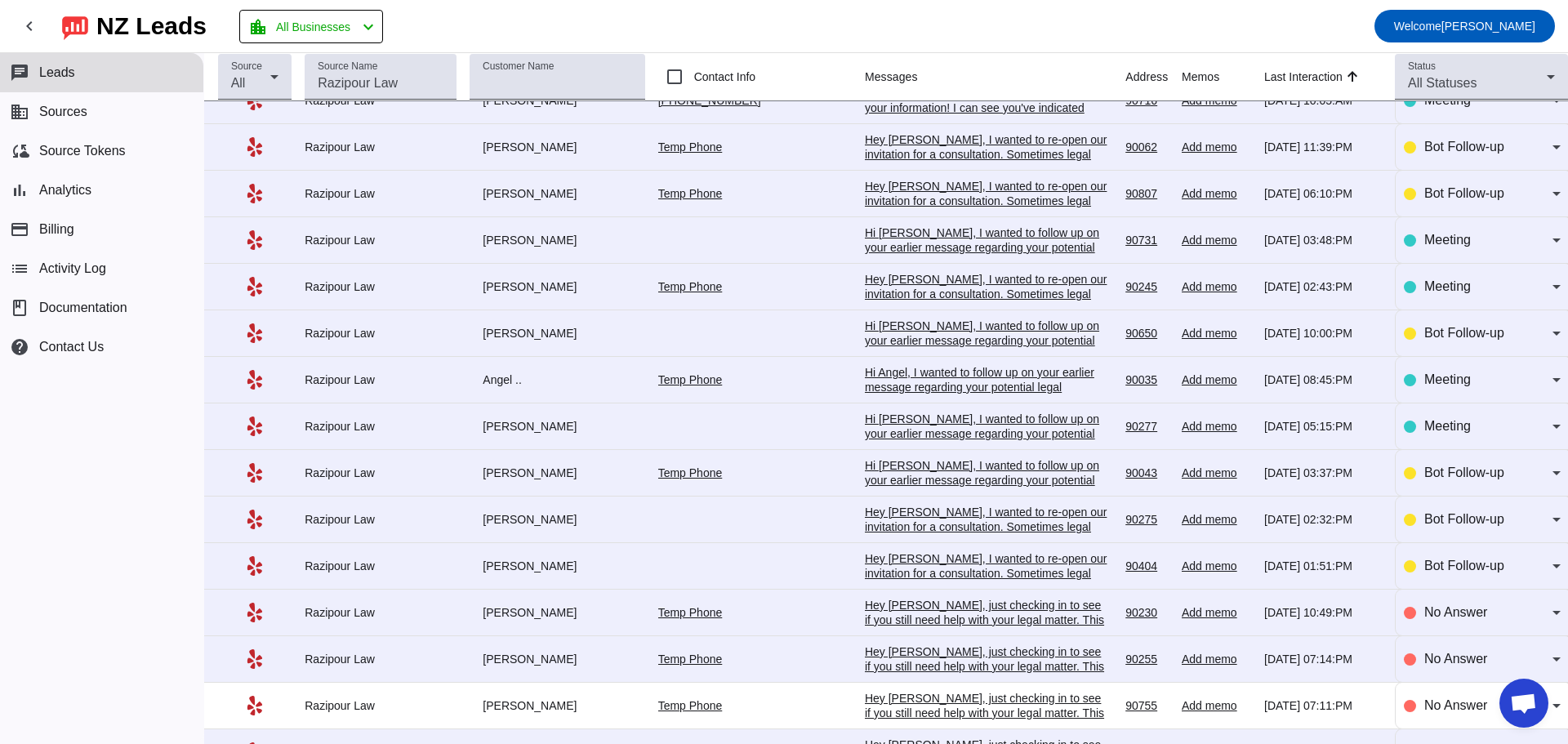
scroll to position [0, 0]
